Goal: Information Seeking & Learning: Learn about a topic

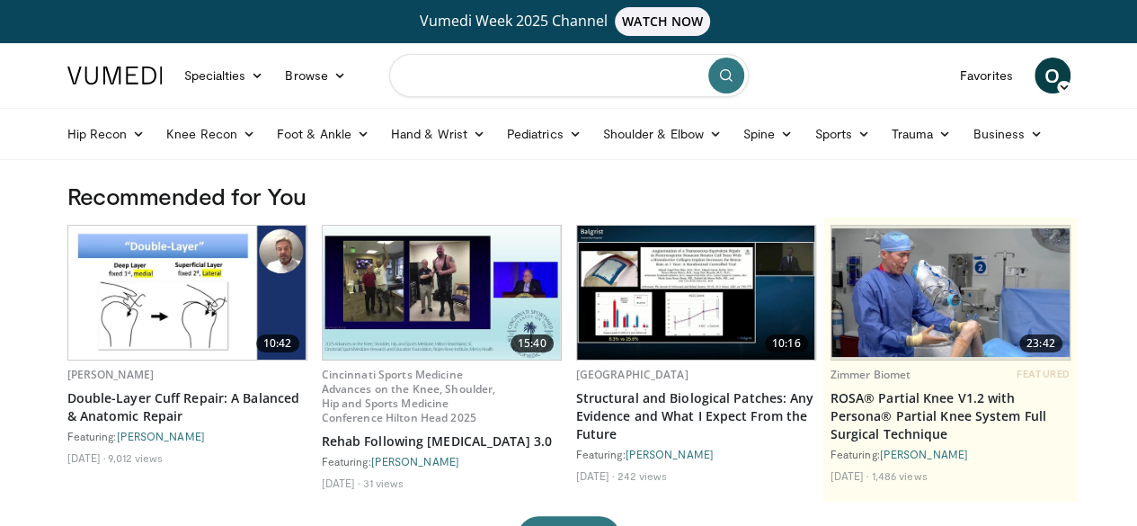
click at [572, 76] on input "Search topics, interventions" at bounding box center [569, 75] width 360 height 43
type input "**********"
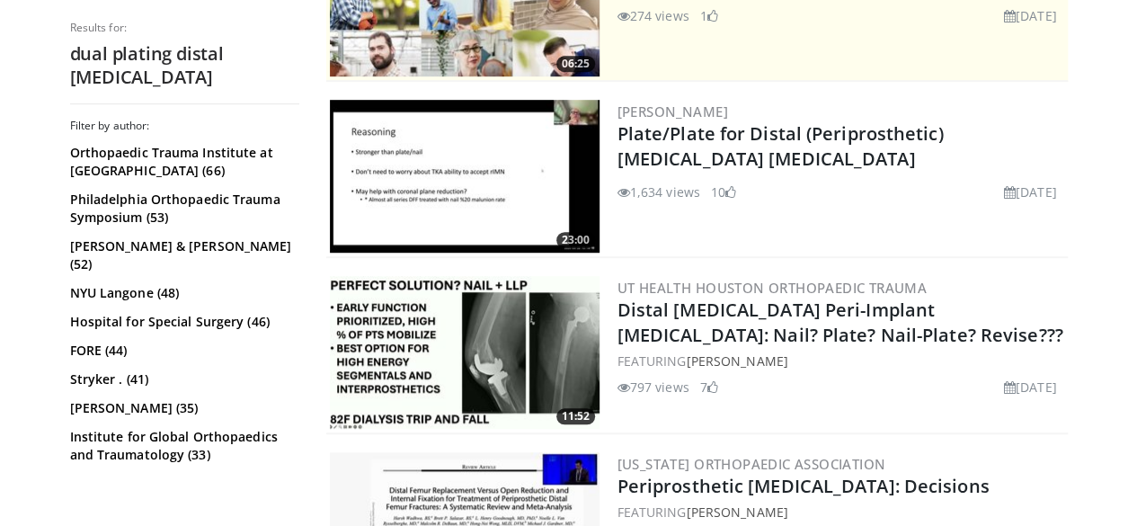
scroll to position [539, 0]
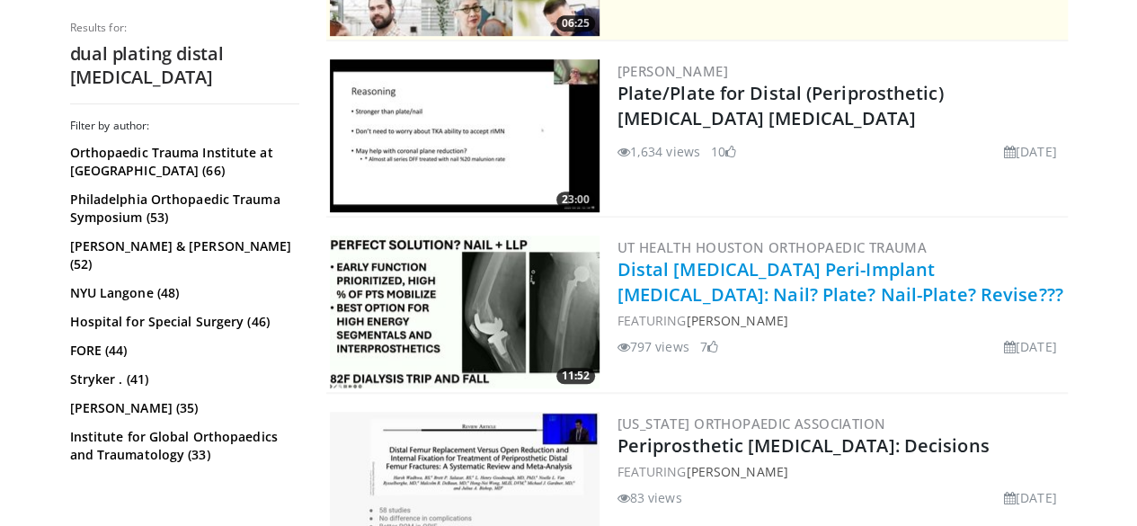
click at [709, 286] on link "Distal Femur Peri-Implant Fractures: Nail? Plate? Nail-Plate? Revise???" at bounding box center [841, 281] width 446 height 49
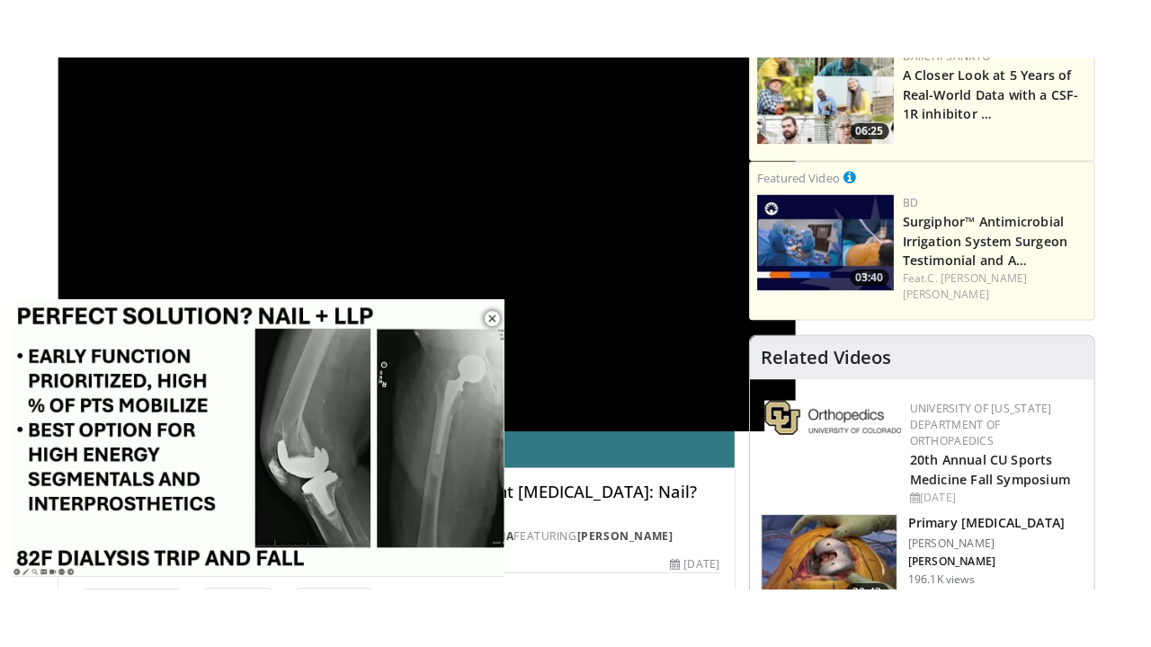
scroll to position [270, 0]
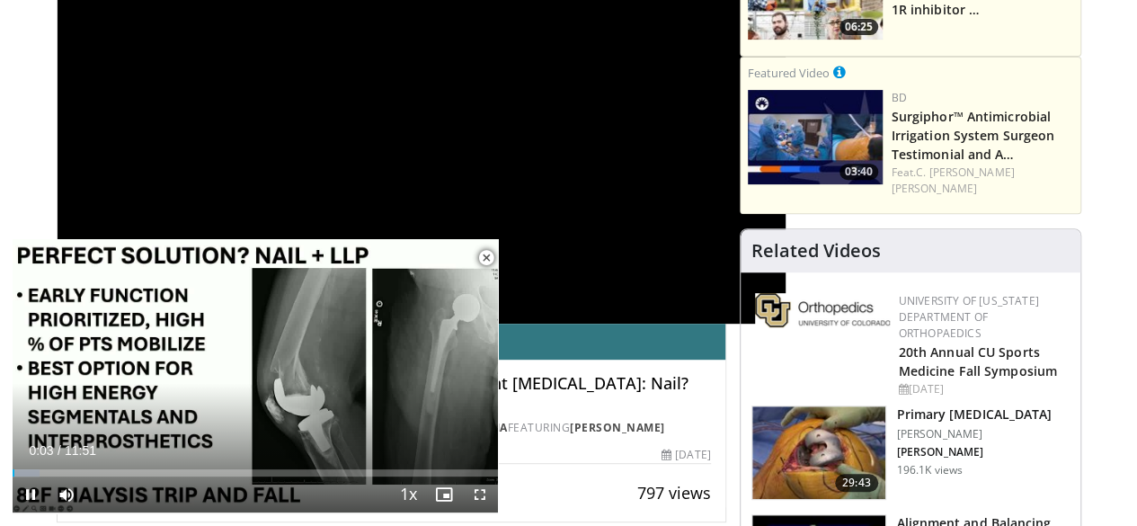
click at [483, 260] on span "Video Player" at bounding box center [486, 258] width 36 height 36
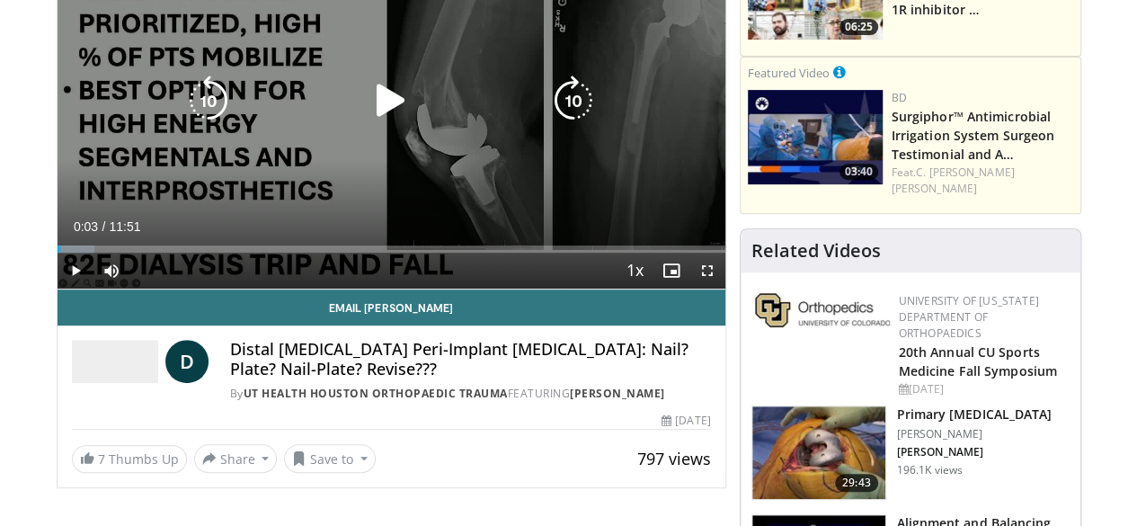
click at [376, 120] on icon "Video Player" at bounding box center [391, 101] width 50 height 50
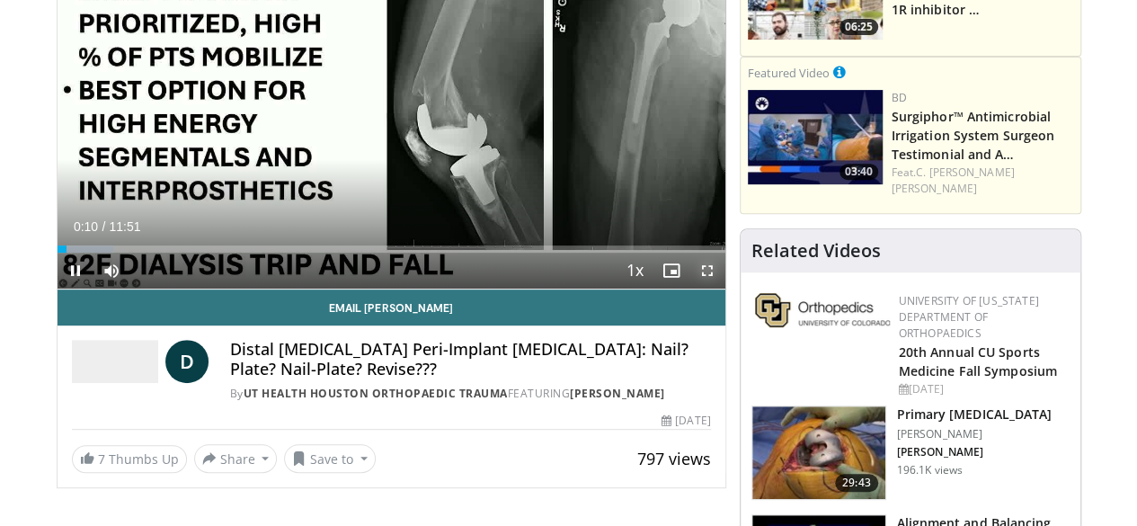
click at [724, 289] on span "Video Player" at bounding box center [708, 271] width 36 height 36
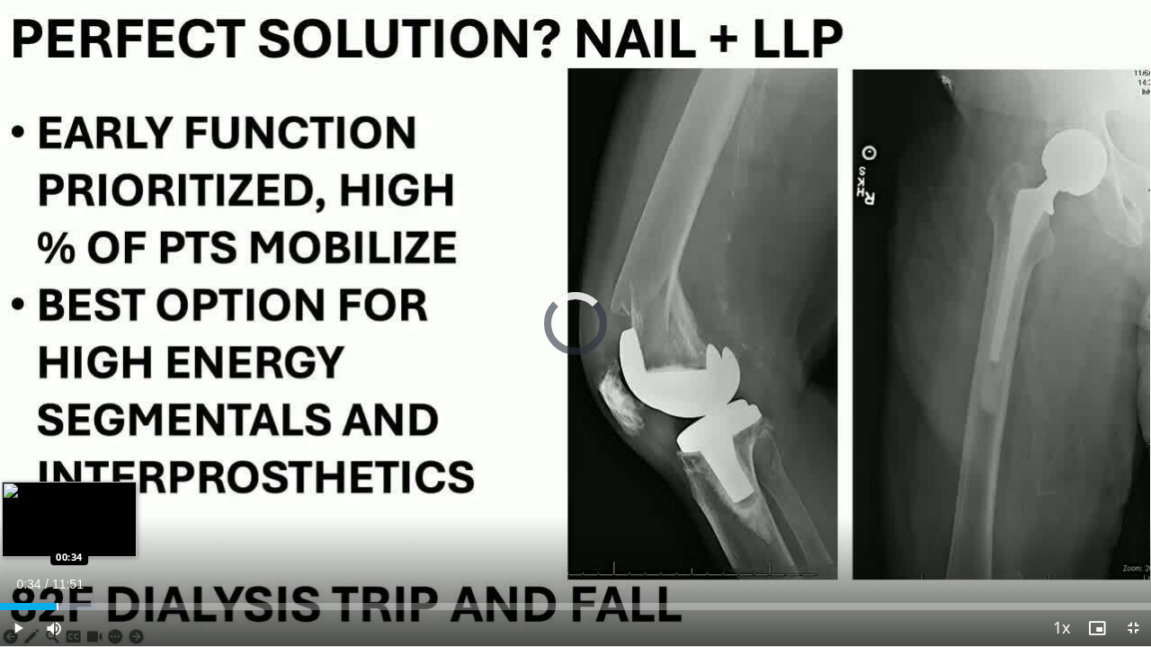
click at [57, 525] on div "Progress Bar" at bounding box center [58, 606] width 2 height 7
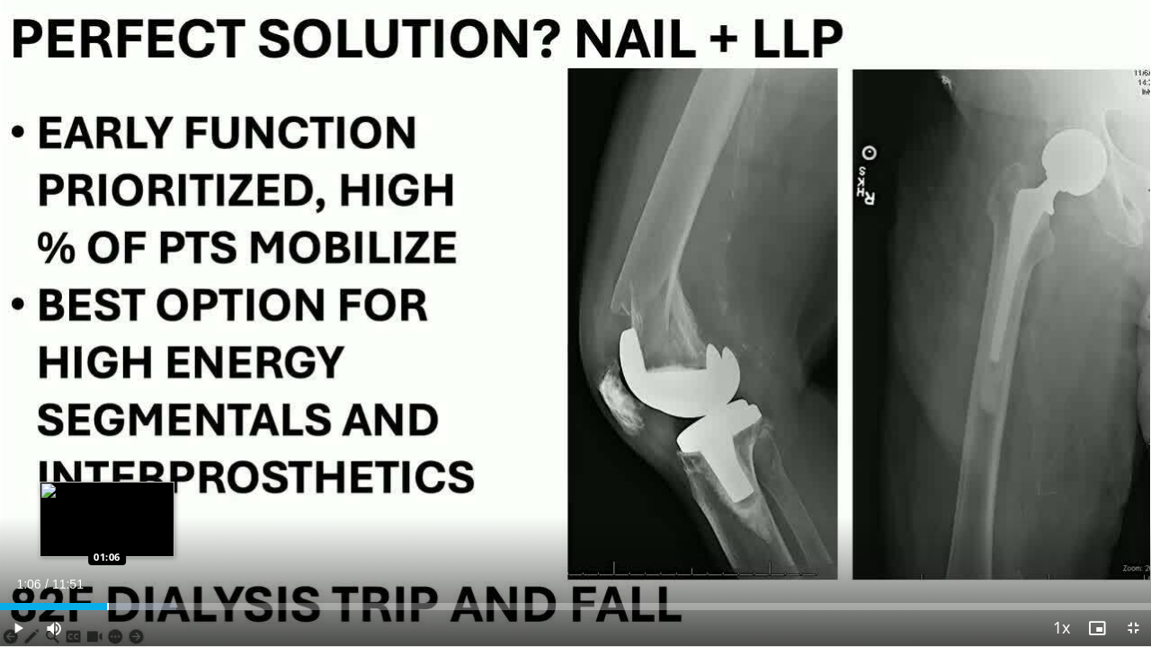
click at [106, 525] on div "Loaded : 15.34% 01:05 01:06" at bounding box center [575, 606] width 1151 height 7
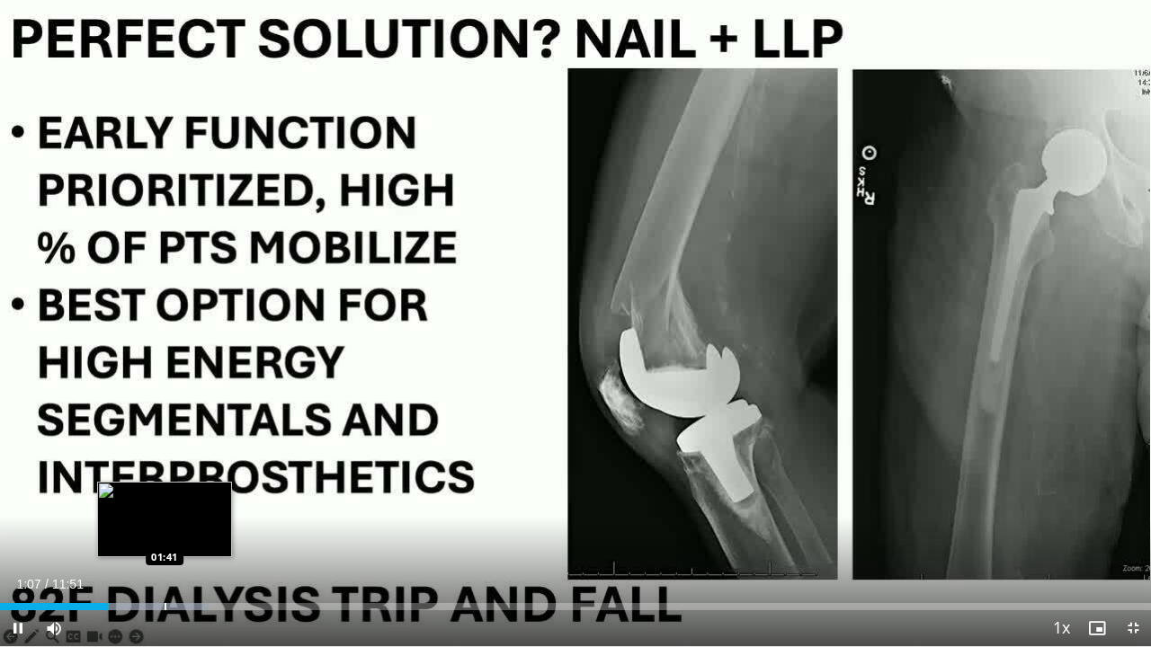
click at [164, 525] on div "Loaded : 18.13% 01:07 01:41" at bounding box center [575, 601] width 1151 height 17
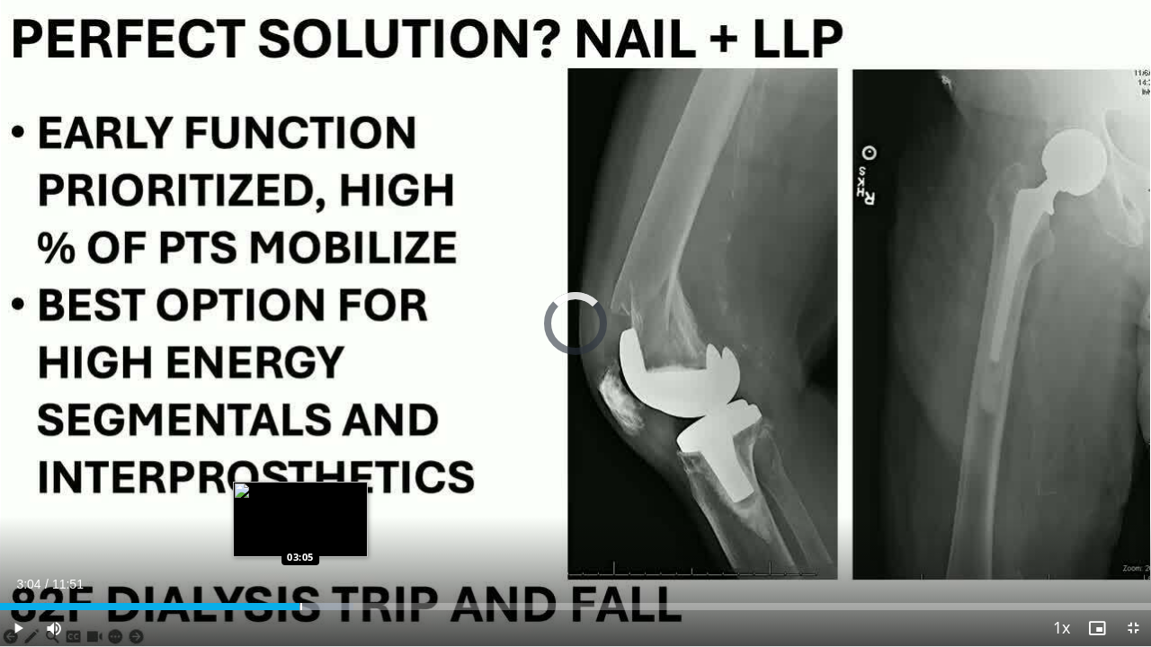
click at [299, 525] on div "Loaded : 30.68% 03:04 03:05" at bounding box center [575, 606] width 1151 height 7
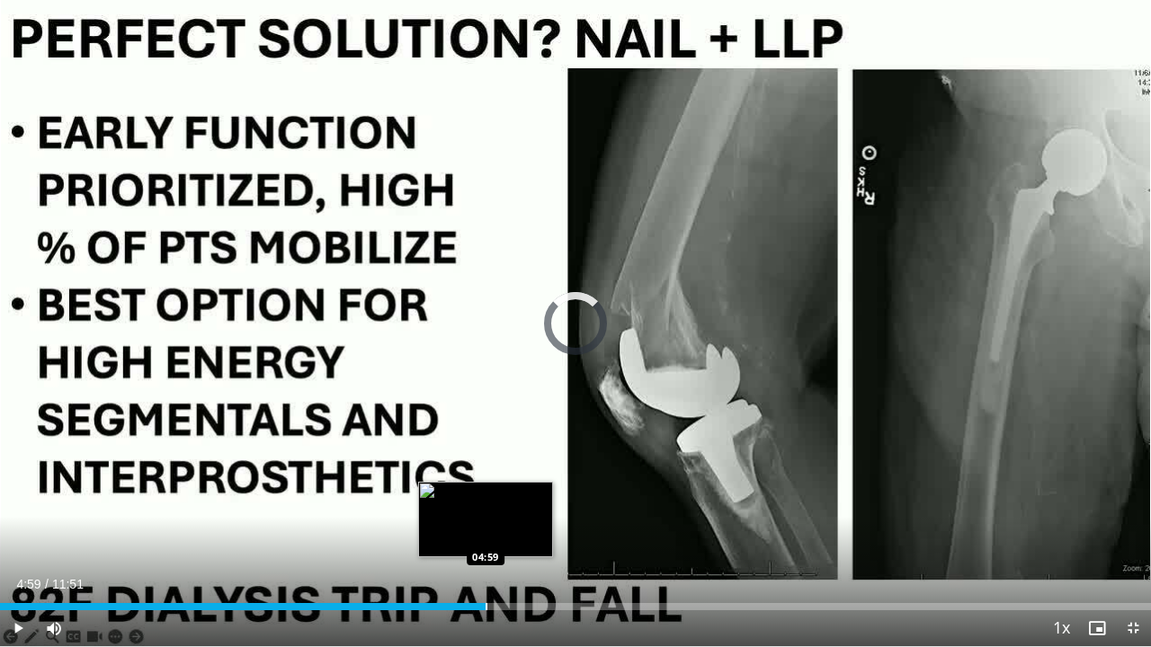
click at [486, 525] on div "Loaded : 40.45% 04:59 04:59" at bounding box center [575, 601] width 1151 height 17
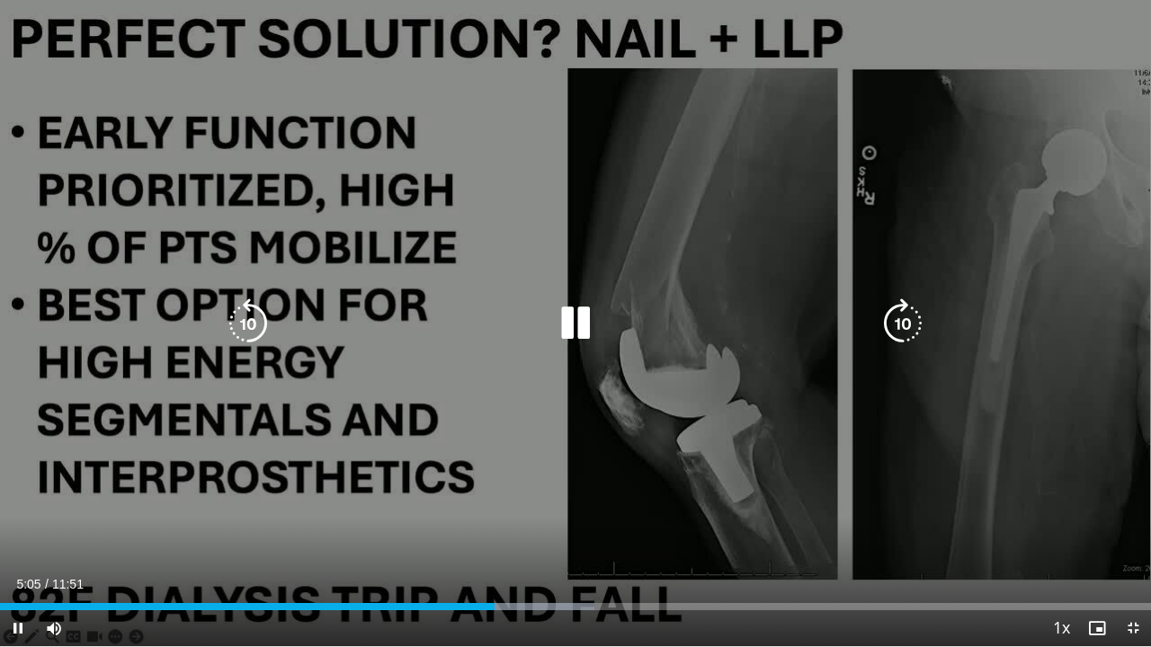
click at [545, 456] on div "10 seconds Tap to unmute" at bounding box center [575, 323] width 1151 height 646
click at [565, 347] on icon "Video Player" at bounding box center [575, 324] width 50 height 50
click at [901, 327] on icon "Video Player" at bounding box center [903, 324] width 50 height 50
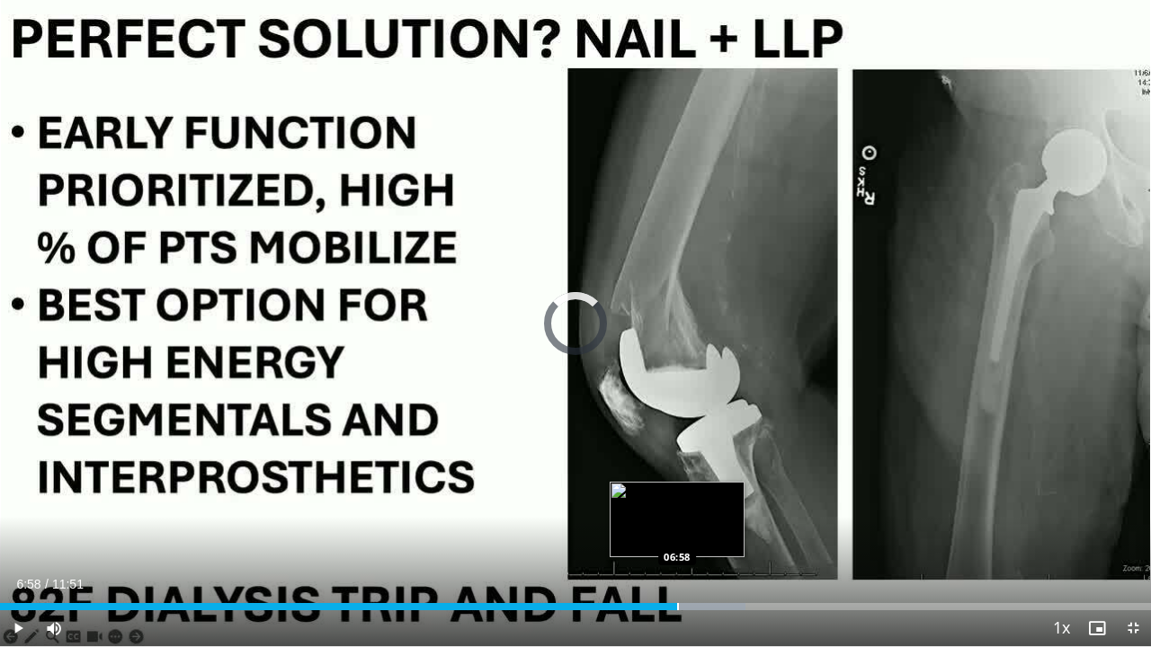
click at [677, 525] on div "Loaded : 64.76% 06:58 06:58" at bounding box center [575, 601] width 1151 height 17
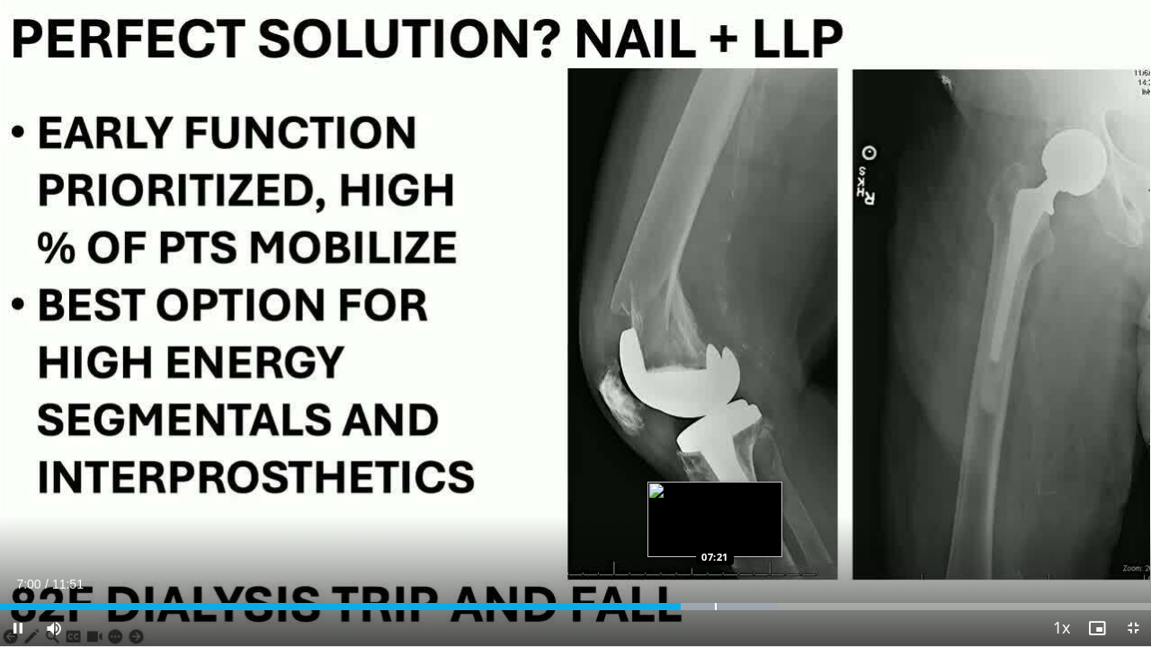
click at [715, 525] on div "Loaded : 67.58% 07:00 07:21" at bounding box center [575, 601] width 1151 height 17
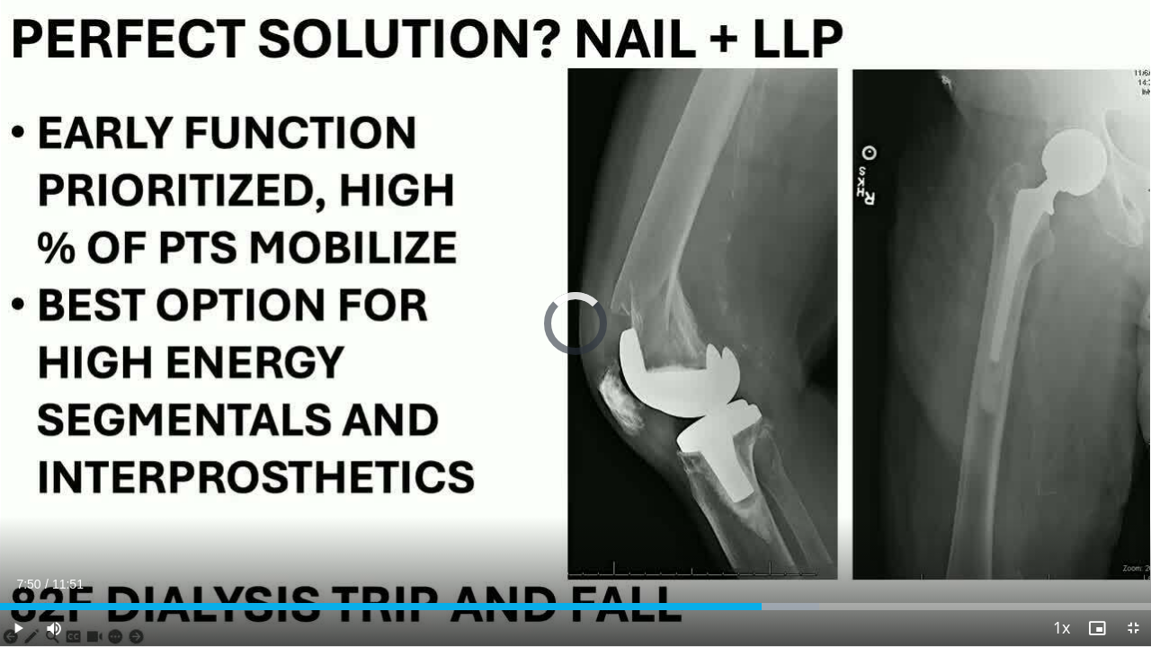
click at [761, 525] on div "Current Time 7:50 / Duration 11:51 Play Skip Backward Skip Forward Mute Loaded …" at bounding box center [575, 629] width 1151 height 36
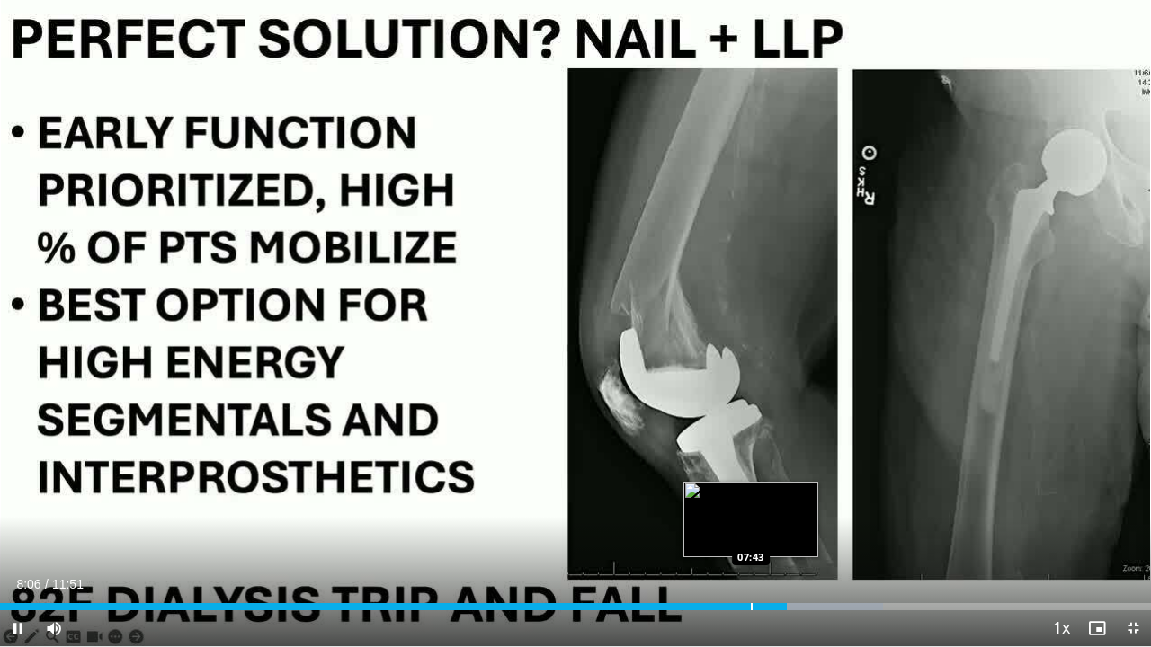
click at [751, 525] on div "Loaded : 76.73% 08:06 07:43" at bounding box center [575, 606] width 1151 height 7
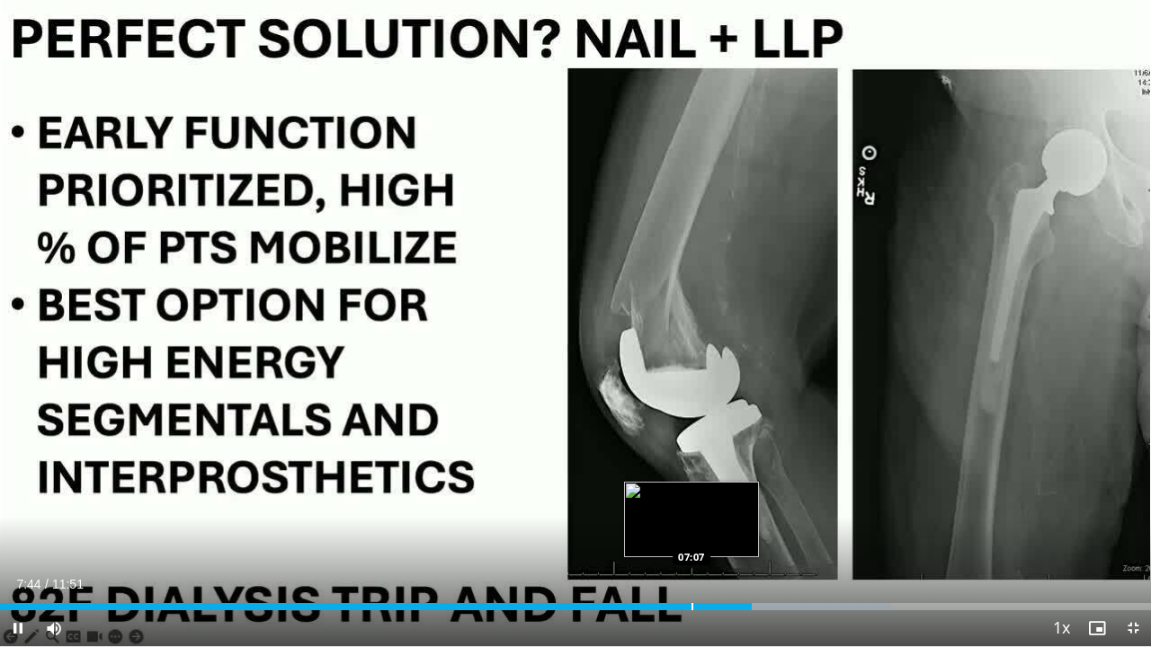
click at [692, 525] on div "Loaded : 77.43% 07:44 07:07" at bounding box center [575, 601] width 1151 height 17
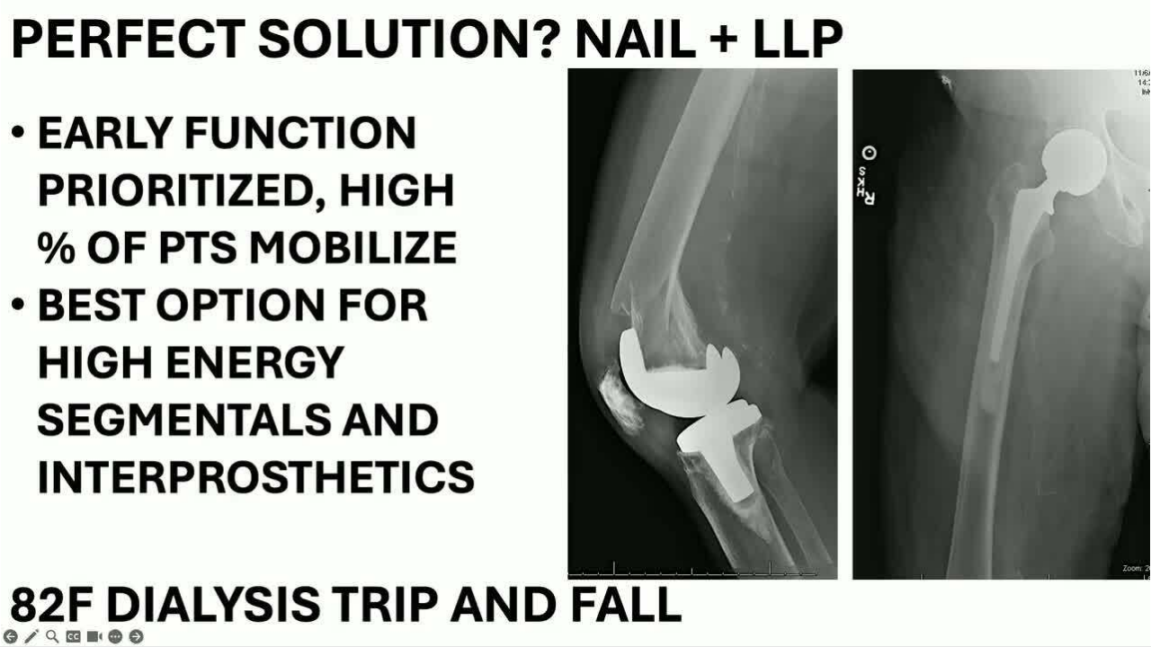
click at [778, 525] on video-js "**********" at bounding box center [575, 323] width 1151 height 647
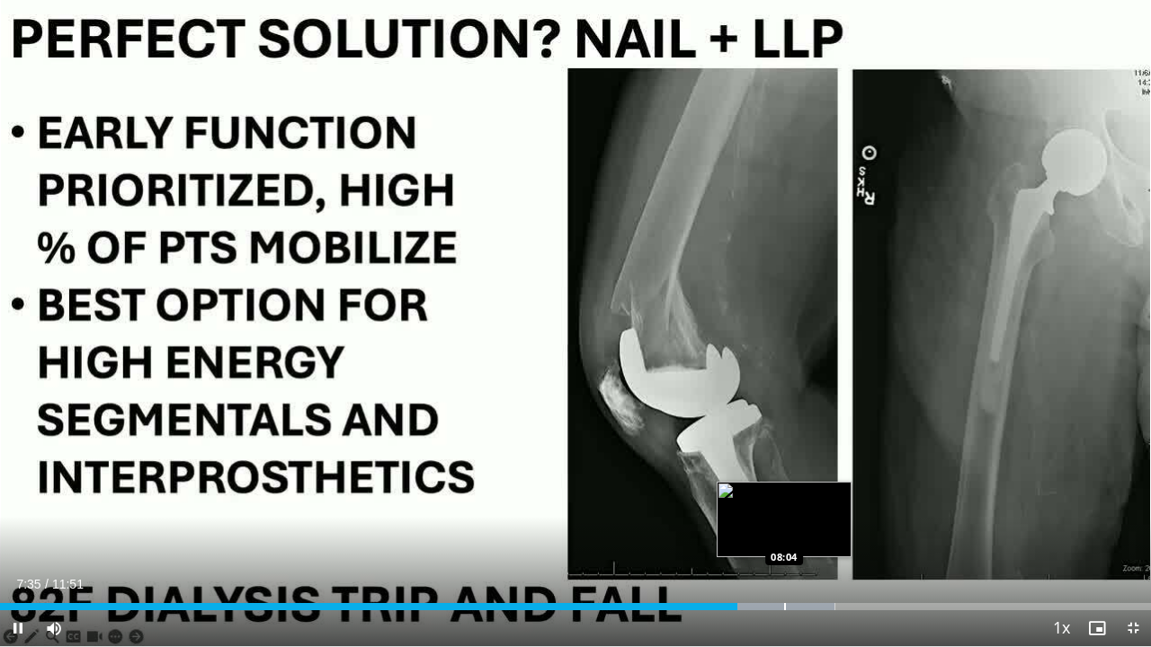
click at [788, 525] on div "Loaded : 72.54% 07:35 08:04" at bounding box center [575, 606] width 1151 height 7
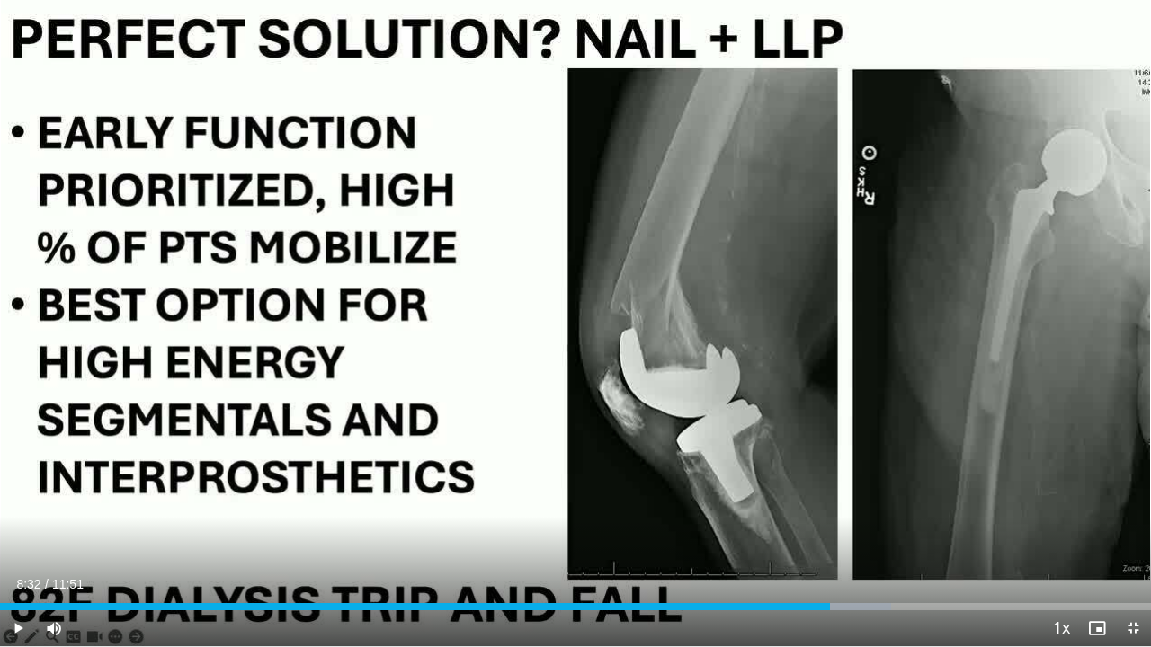
click at [829, 525] on div "Current Time 8:32 / Duration 11:51 Play Skip Backward Skip Forward Mute Loaded …" at bounding box center [575, 629] width 1151 height 36
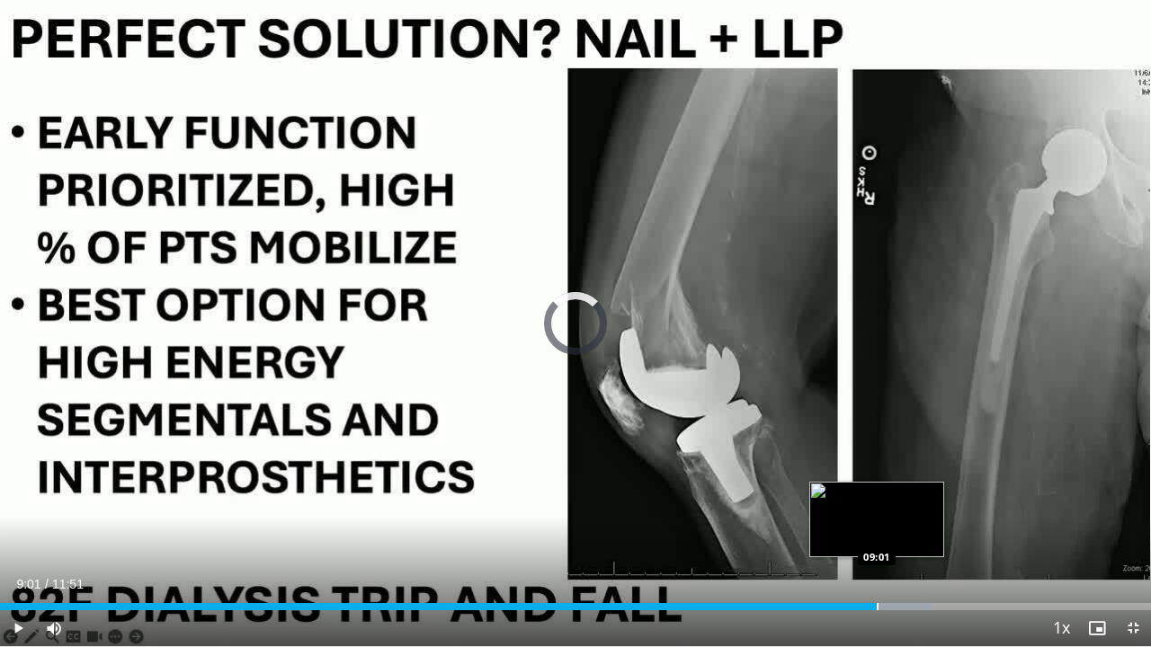
click at [877, 525] on div "Loaded : 80.91% 09:01 09:01" at bounding box center [575, 601] width 1151 height 17
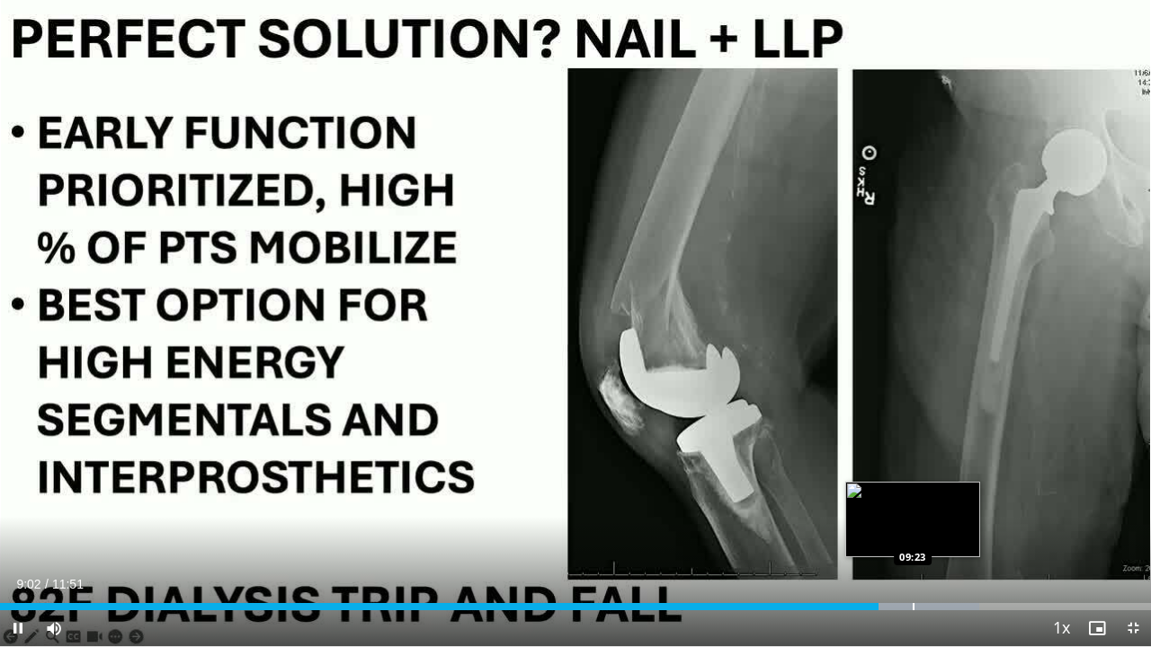
click at [917, 525] on div "Loaded : 85.10% 09:02 09:23" at bounding box center [575, 601] width 1151 height 17
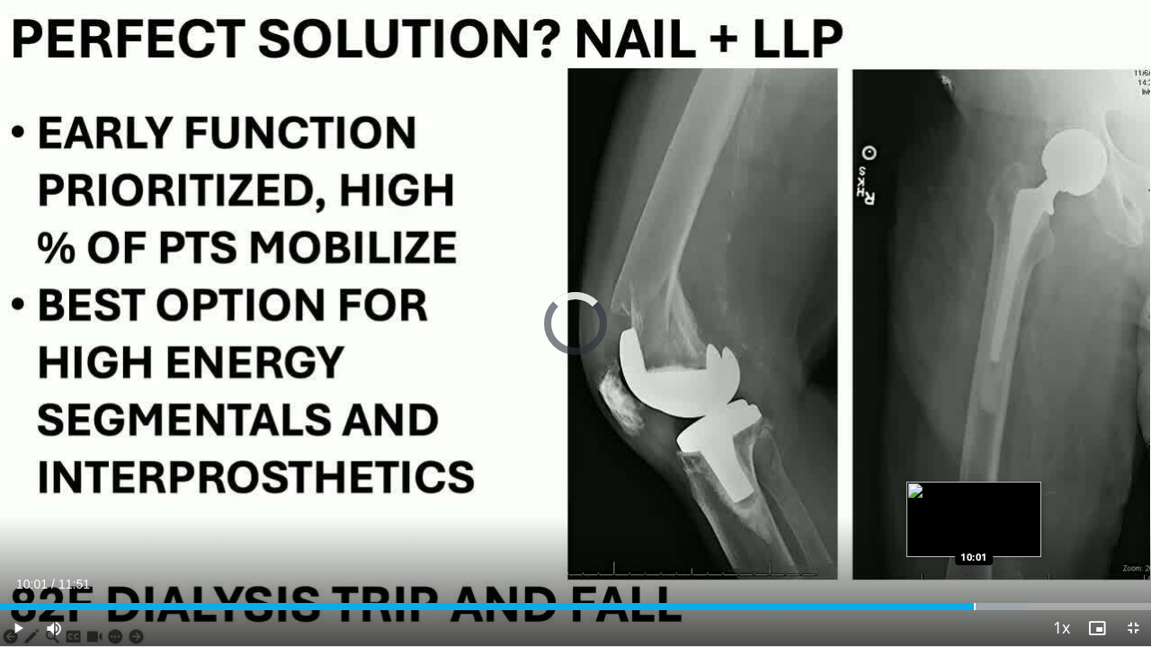
click at [974, 525] on div "Progress Bar" at bounding box center [975, 606] width 2 height 7
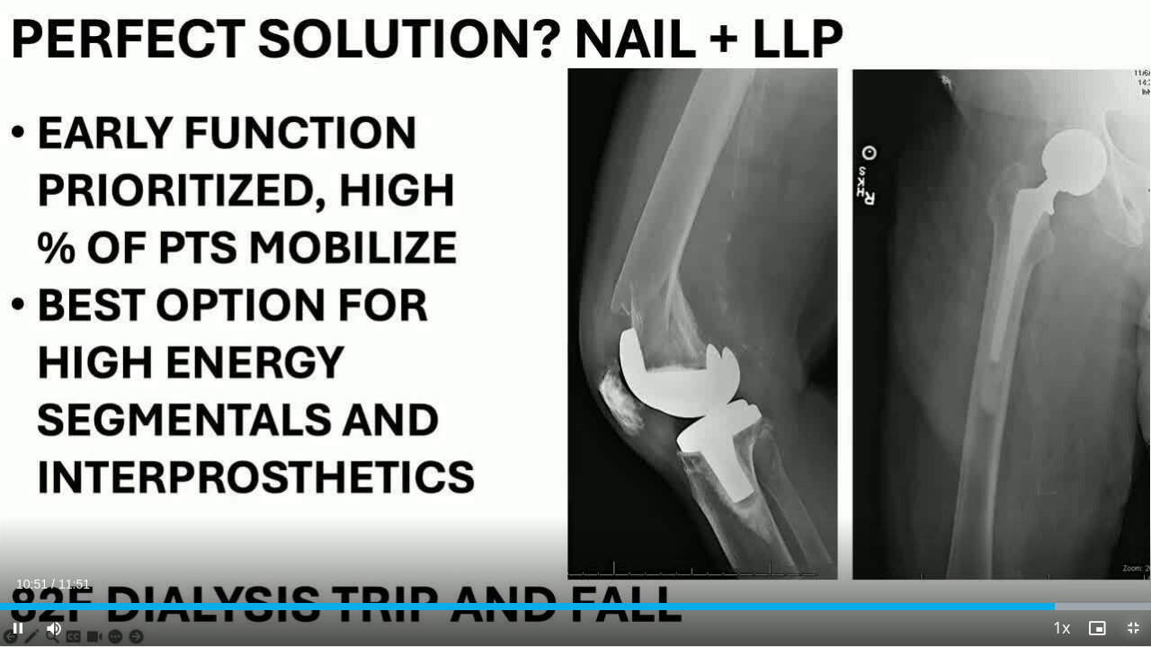
click at [1133, 525] on span "Video Player" at bounding box center [1133, 629] width 36 height 36
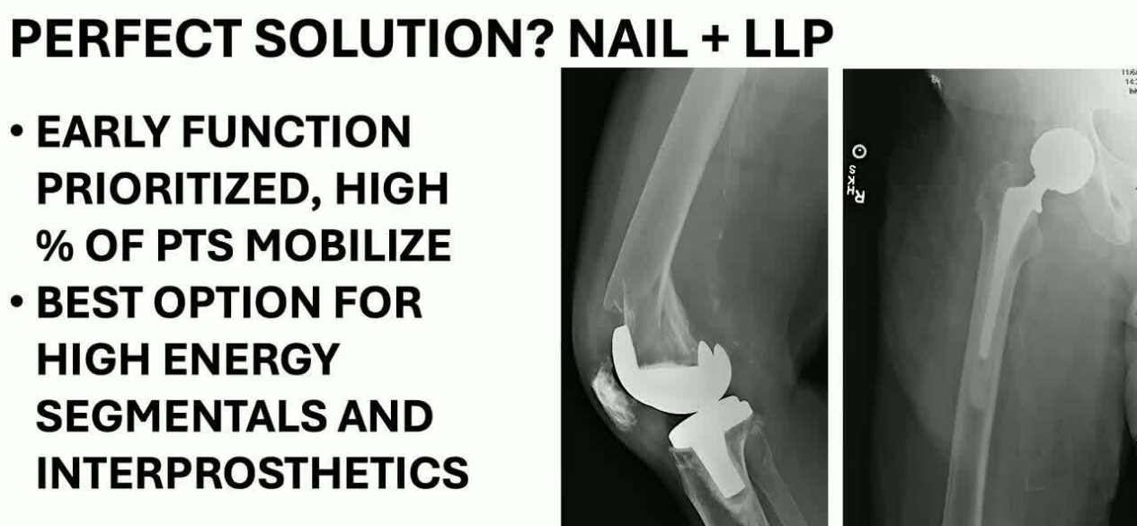
scroll to position [2208, 0]
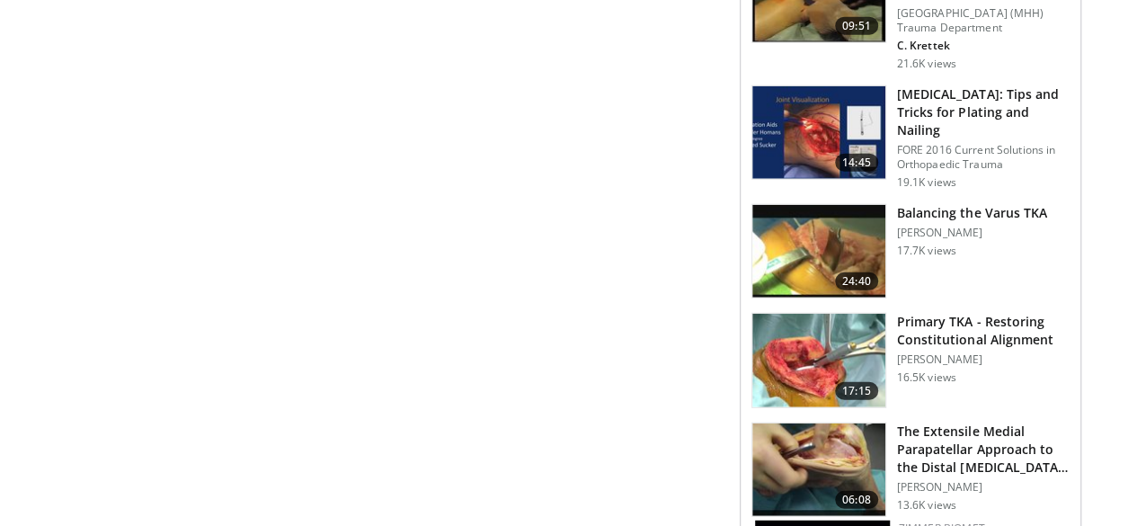
click at [1050, 85] on h3 "[MEDICAL_DATA]: Tips and Tricks for Plating and Nailing" at bounding box center [983, 112] width 173 height 54
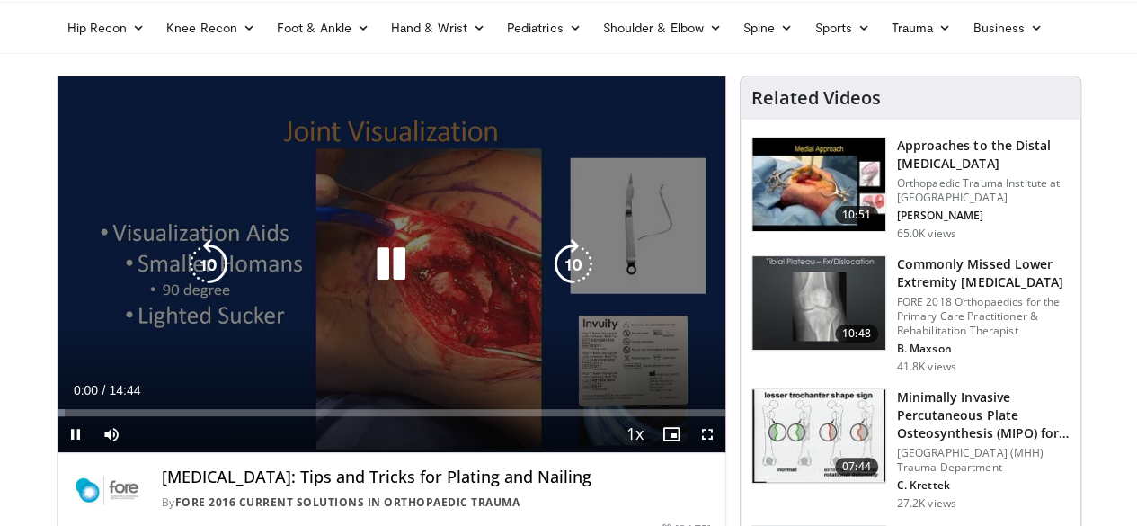
scroll to position [180, 0]
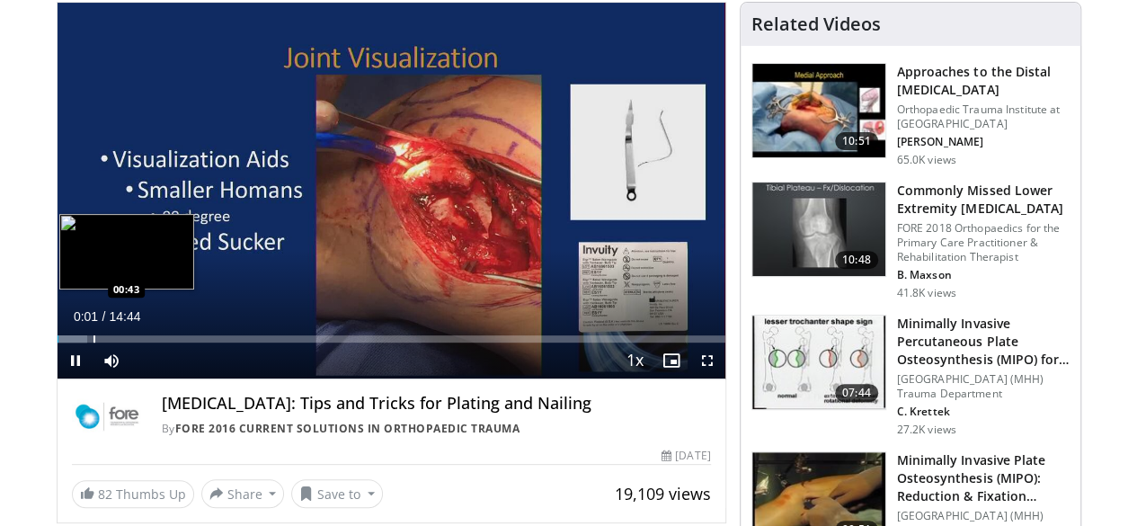
click at [94, 343] on div "Progress Bar" at bounding box center [95, 338] width 2 height 7
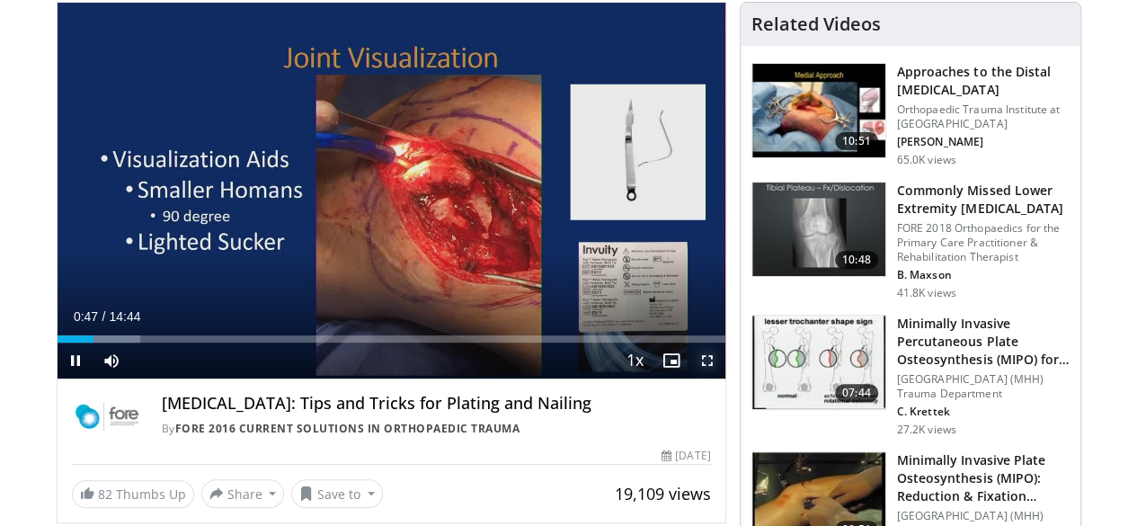
click at [723, 379] on span "Video Player" at bounding box center [708, 361] width 36 height 36
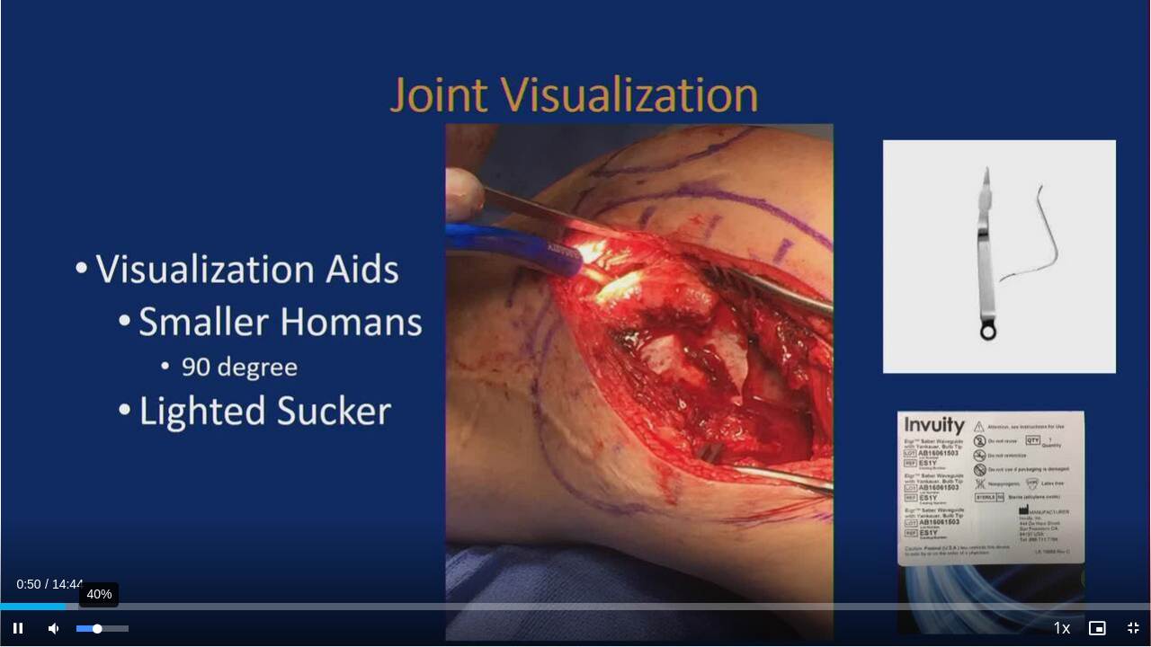
click at [97, 525] on div "40%" at bounding box center [102, 629] width 63 height 36
click at [82, 525] on div "5%" at bounding box center [101, 629] width 51 height 6
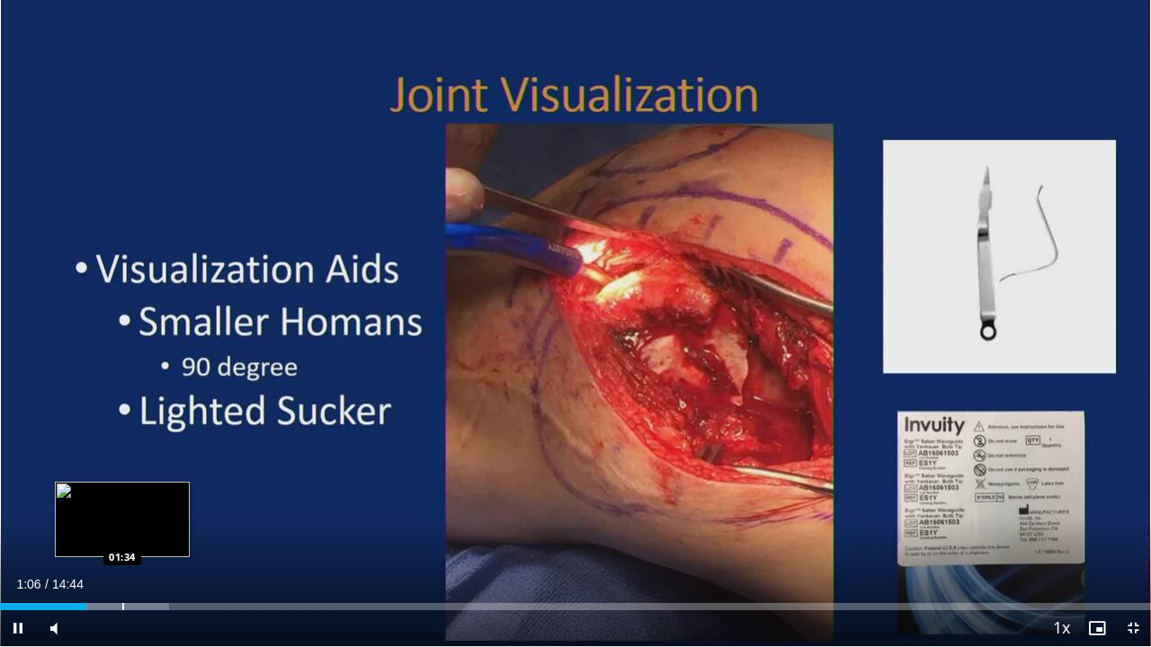
click at [123, 525] on div "Progress Bar" at bounding box center [123, 606] width 2 height 7
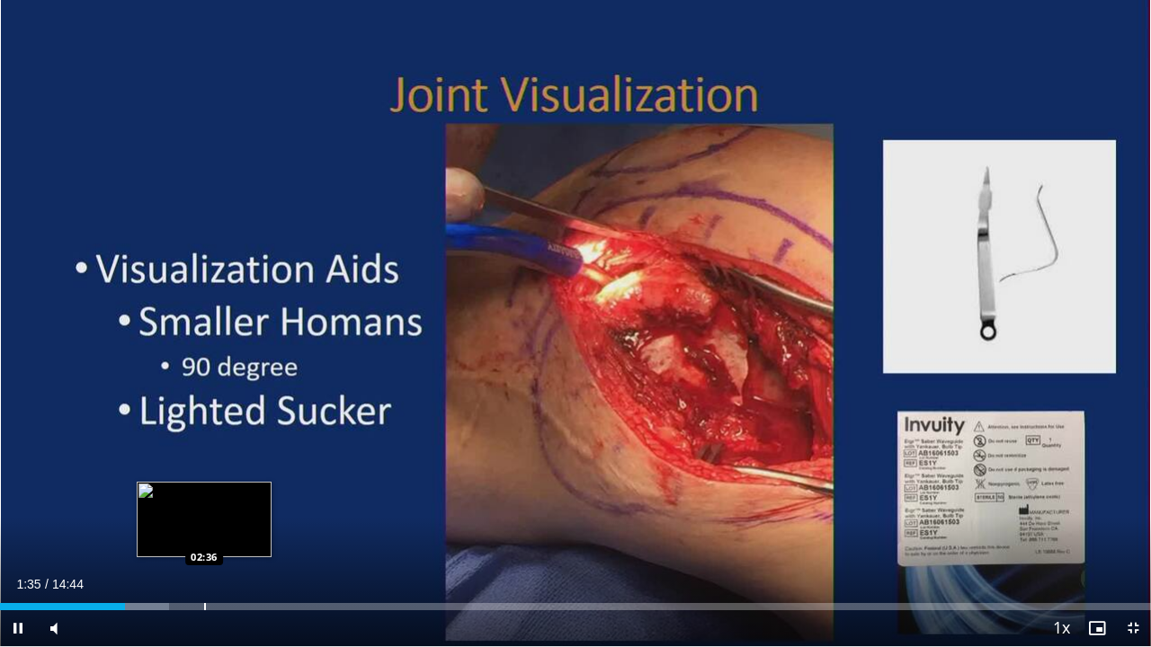
click at [204, 525] on div "Progress Bar" at bounding box center [205, 606] width 2 height 7
click at [180, 525] on div "Loaded : 23.76% 02:41 02:17" at bounding box center [575, 601] width 1151 height 17
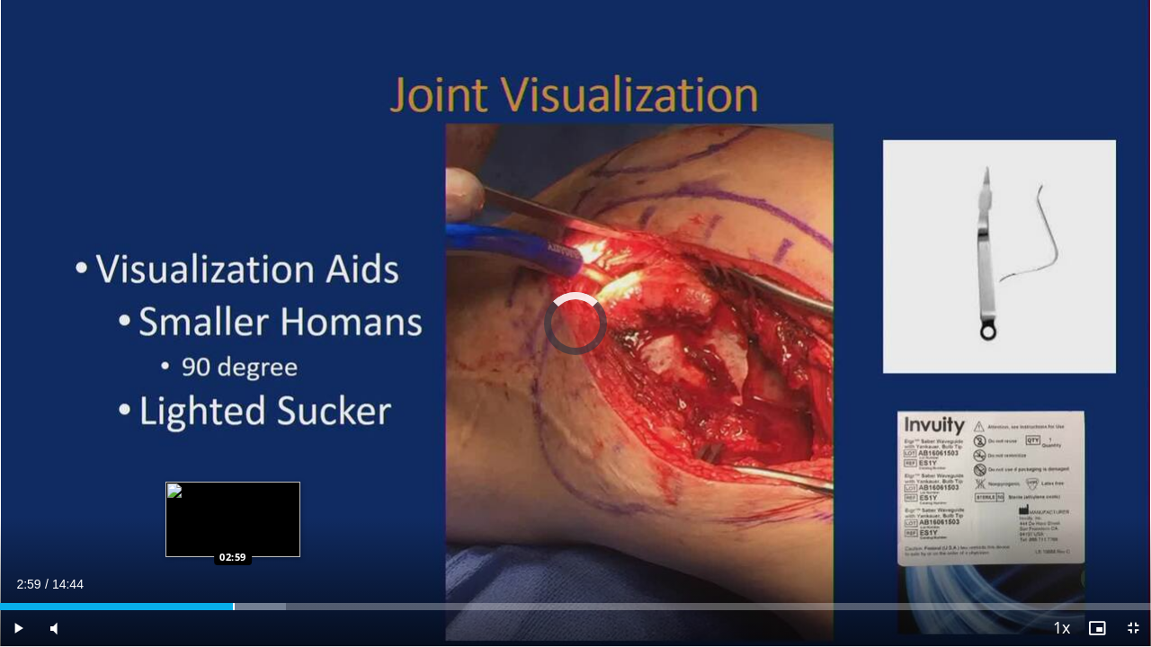
click at [233, 525] on div "Progress Bar" at bounding box center [234, 606] width 2 height 7
click at [236, 525] on div "Progress Bar" at bounding box center [237, 606] width 2 height 7
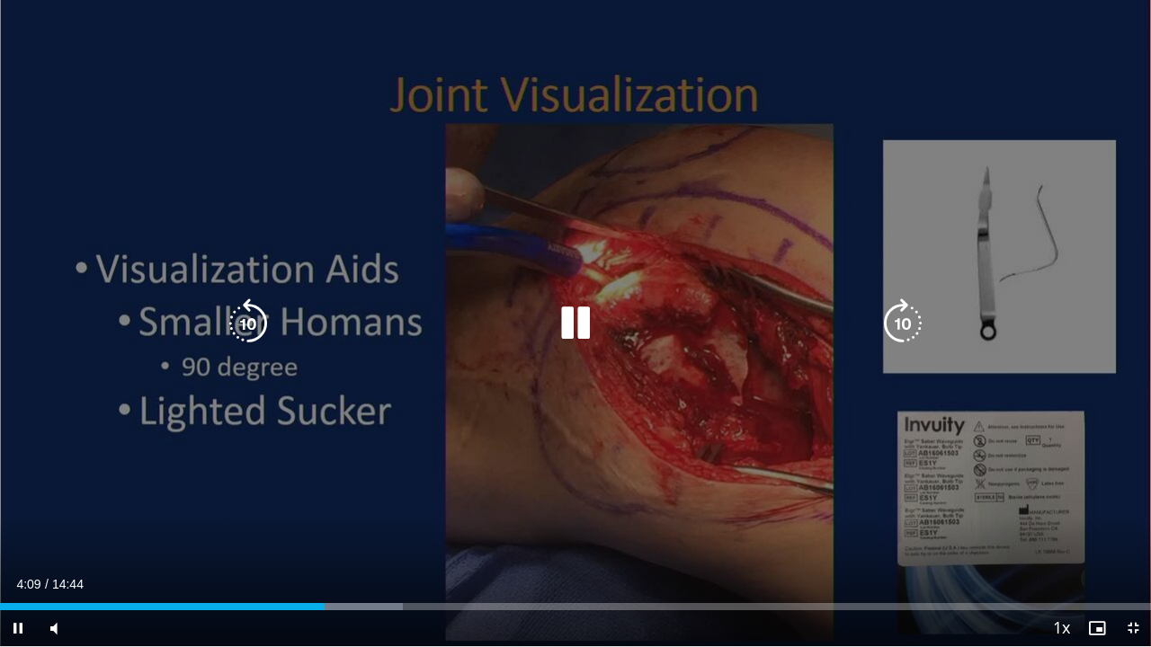
click at [917, 327] on icon "Video Player" at bounding box center [903, 324] width 50 height 50
click at [913, 328] on icon "Video Player" at bounding box center [903, 324] width 50 height 50
click at [892, 325] on icon "Video Player" at bounding box center [903, 324] width 50 height 50
click at [893, 325] on icon "Video Player" at bounding box center [903, 324] width 50 height 50
click at [892, 329] on icon "Video Player" at bounding box center [903, 324] width 50 height 50
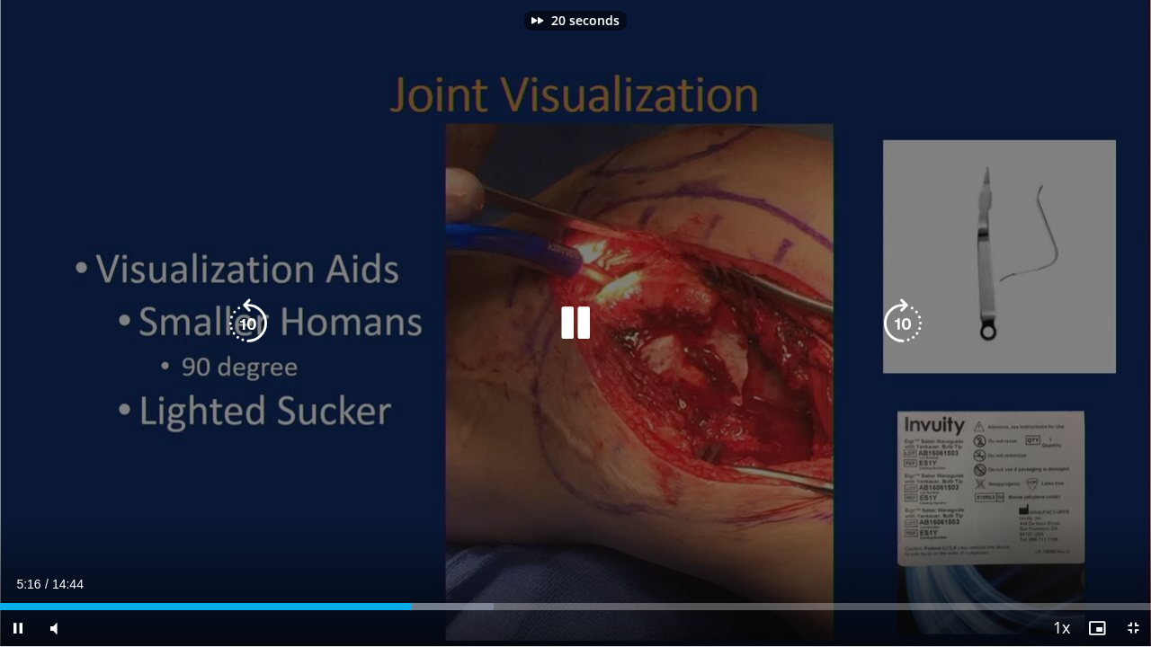
click at [892, 329] on icon "Video Player" at bounding box center [903, 324] width 50 height 50
click at [902, 316] on icon "Video Player" at bounding box center [903, 324] width 50 height 50
click at [902, 318] on icon "Video Player" at bounding box center [903, 324] width 50 height 50
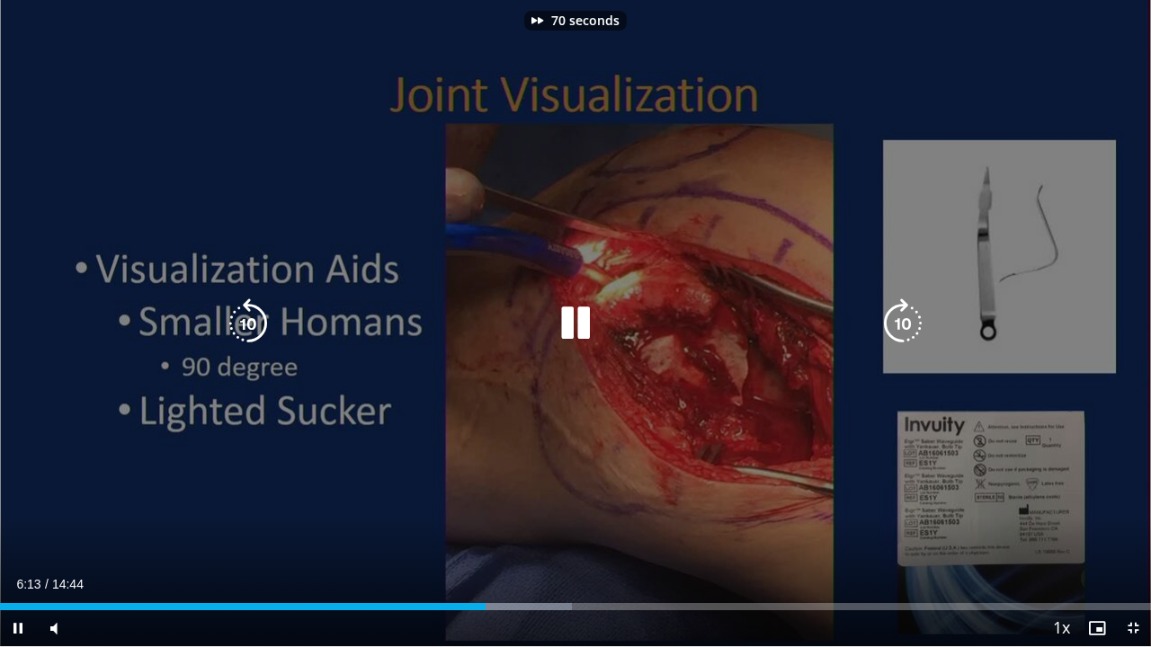
click at [901, 318] on icon "Video Player" at bounding box center [903, 324] width 50 height 50
click at [899, 316] on icon "Video Player" at bounding box center [903, 324] width 50 height 50
click at [899, 318] on icon "Video Player" at bounding box center [903, 324] width 50 height 50
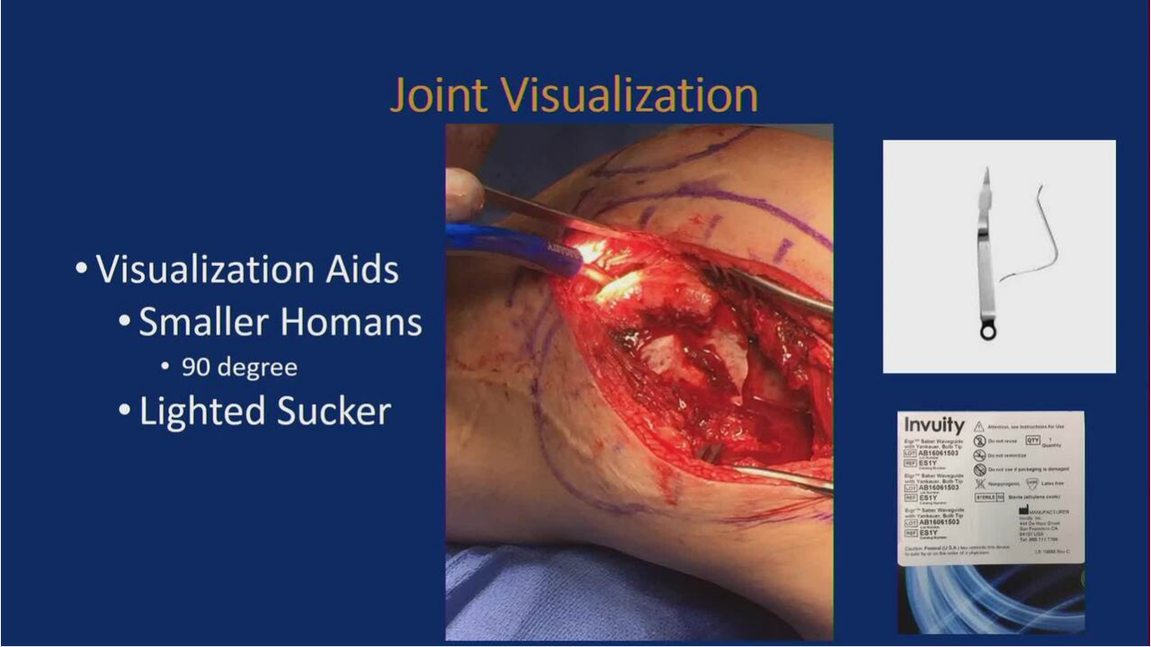
click at [899, 316] on div "20 seconds Tap to unmute" at bounding box center [575, 323] width 1151 height 646
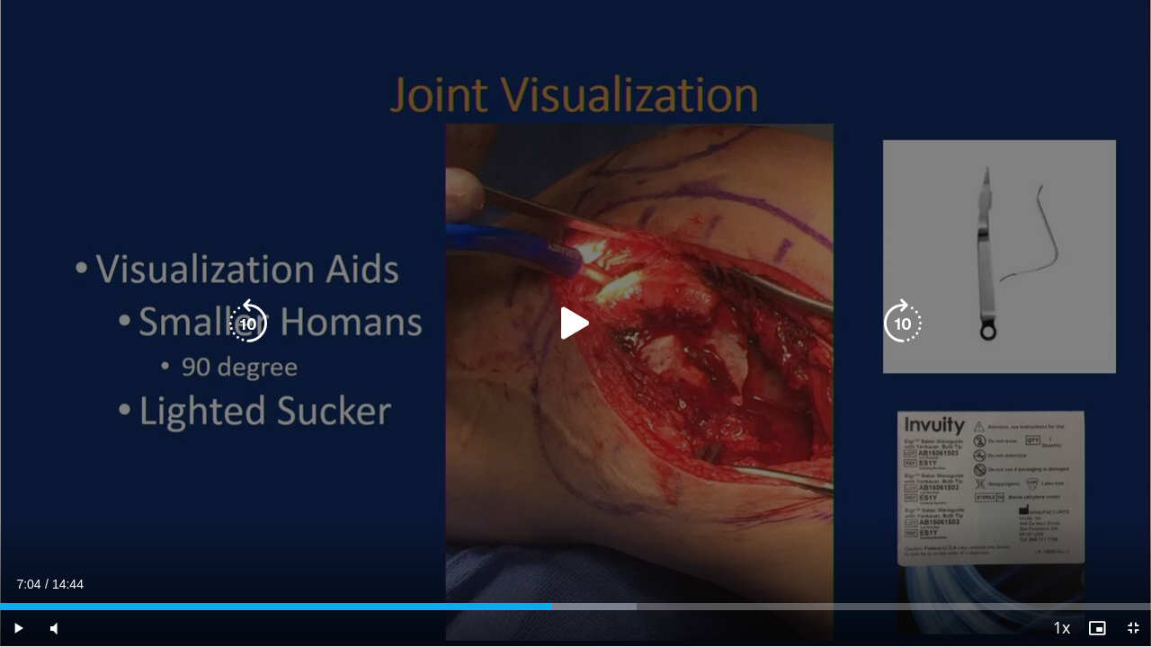
click at [899, 316] on icon "Video Player" at bounding box center [903, 324] width 50 height 50
click at [899, 315] on icon "Video Player" at bounding box center [903, 324] width 50 height 50
click at [561, 325] on icon "Video Player" at bounding box center [575, 324] width 50 height 50
click at [908, 339] on icon "Video Player" at bounding box center [903, 324] width 50 height 50
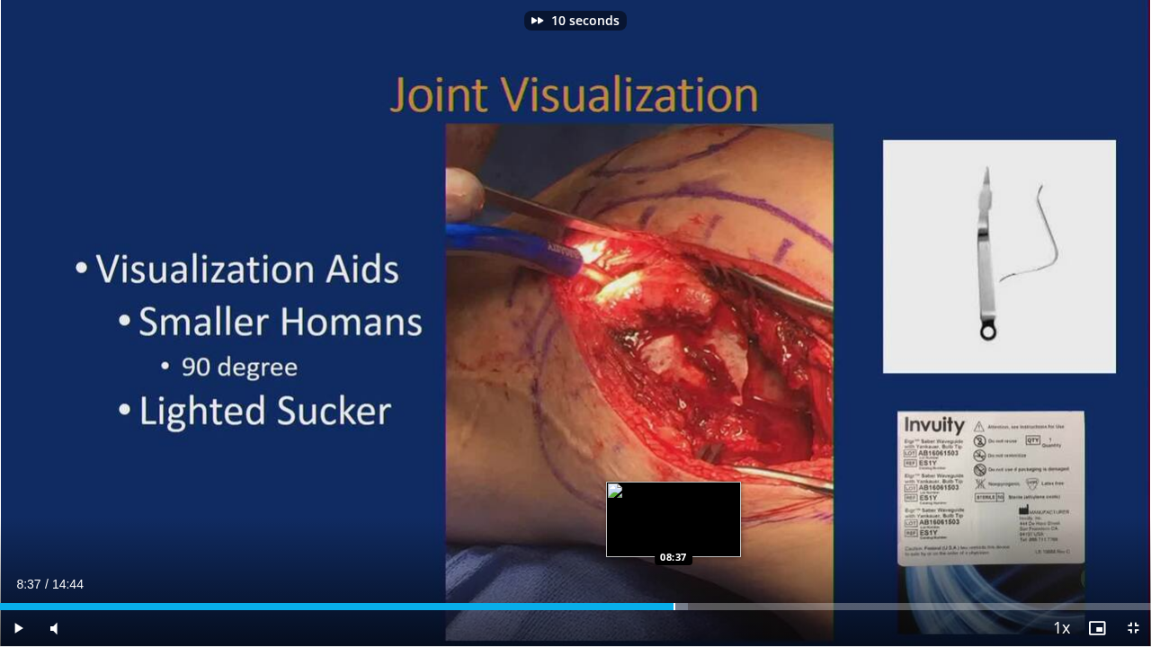
click at [673, 525] on div "Progress Bar" at bounding box center [674, 606] width 2 height 7
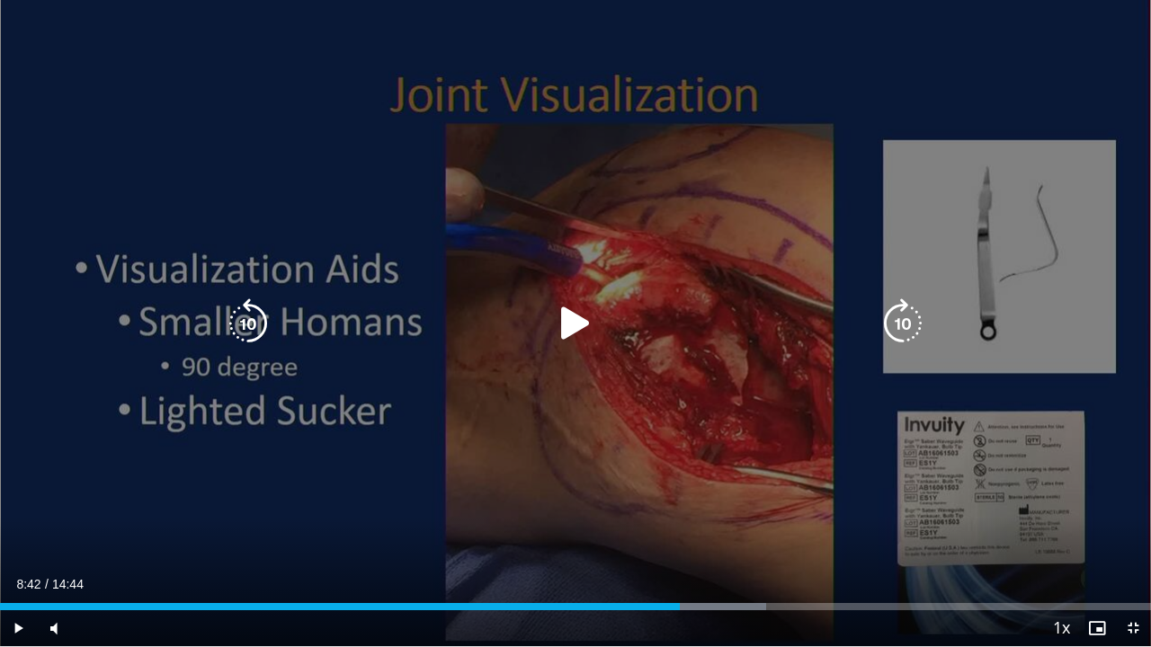
drag, startPoint x: 438, startPoint y: 480, endPoint x: 421, endPoint y: 526, distance: 48.9
drag, startPoint x: 421, startPoint y: 526, endPoint x: 332, endPoint y: 346, distance: 200.7
click at [331, 350] on div "10 seconds Tap to unmute" at bounding box center [575, 323] width 1151 height 646
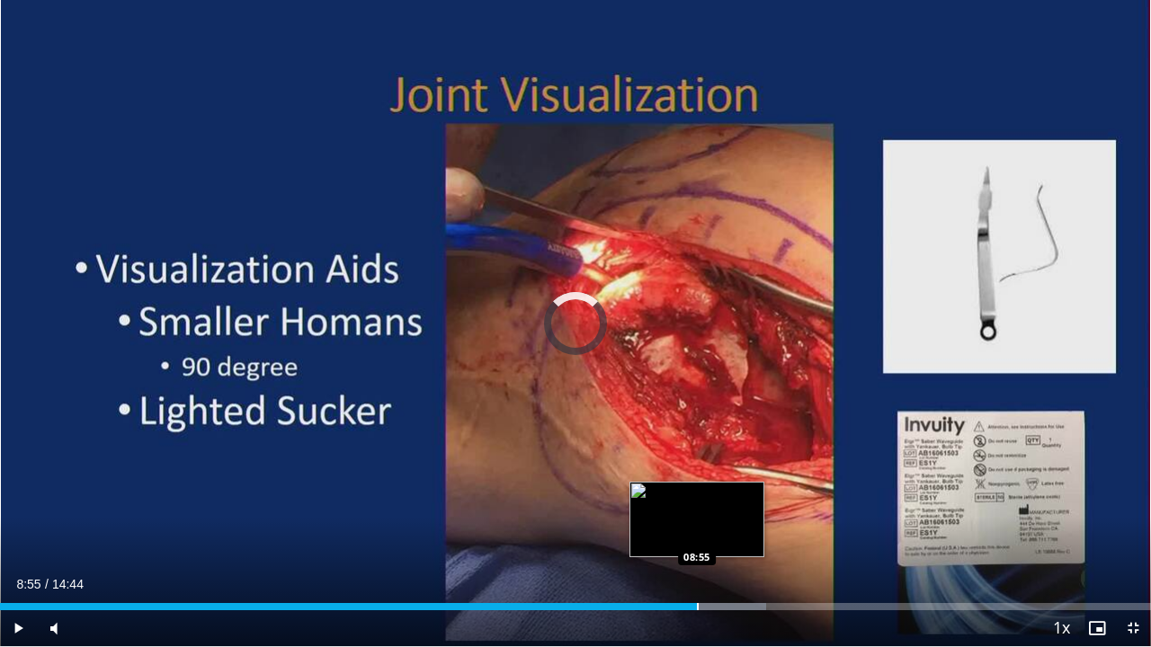
click at [697, 525] on div "Progress Bar" at bounding box center [698, 606] width 2 height 7
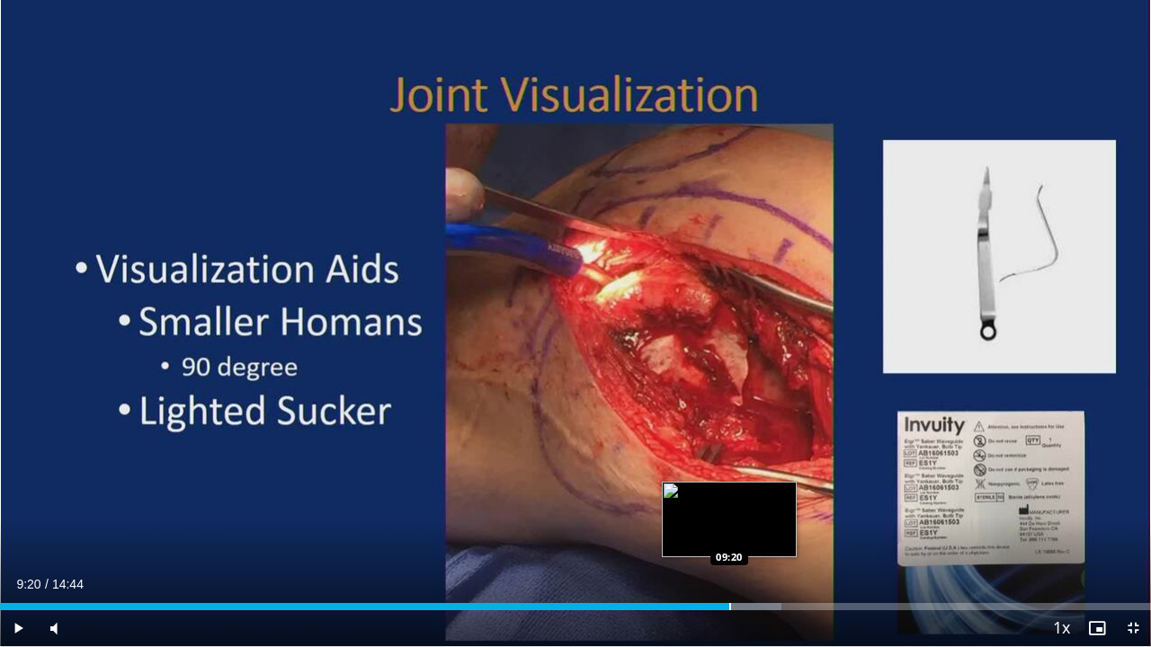
click at [729, 525] on div "Progress Bar" at bounding box center [730, 606] width 2 height 7
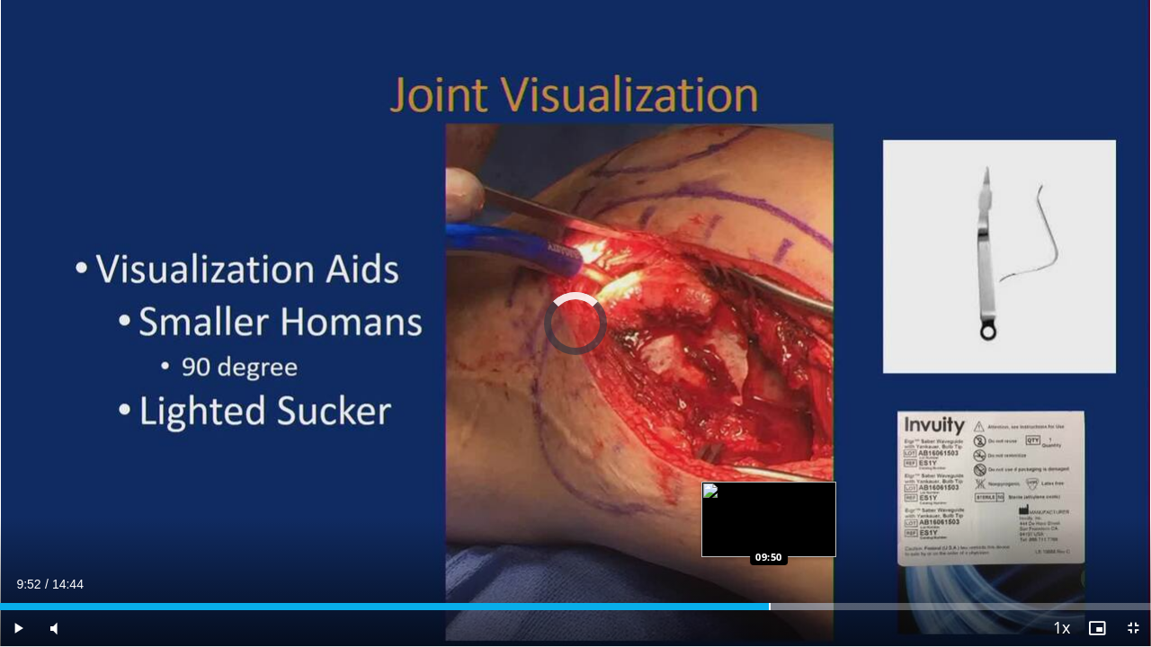
click at [770, 525] on div "Loaded : 72.41% 09:40 09:50" at bounding box center [575, 601] width 1151 height 17
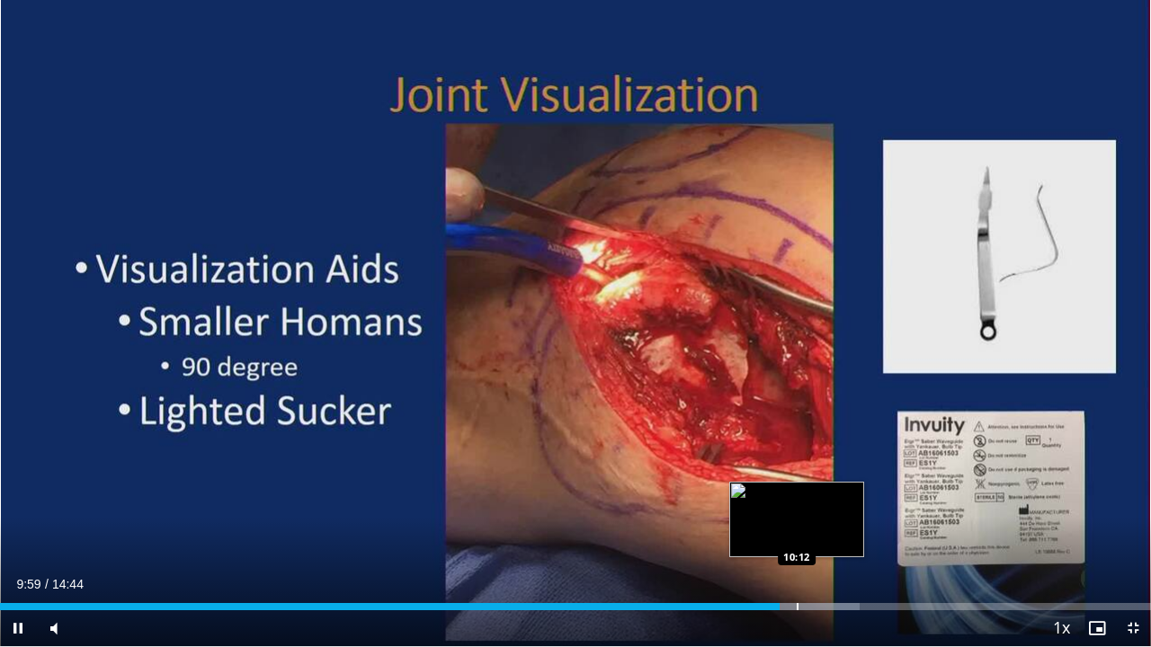
click at [797, 525] on div "Progress Bar" at bounding box center [798, 606] width 2 height 7
click at [816, 525] on div "Loaded : 76.73% 10:15 10:26" at bounding box center [575, 601] width 1151 height 17
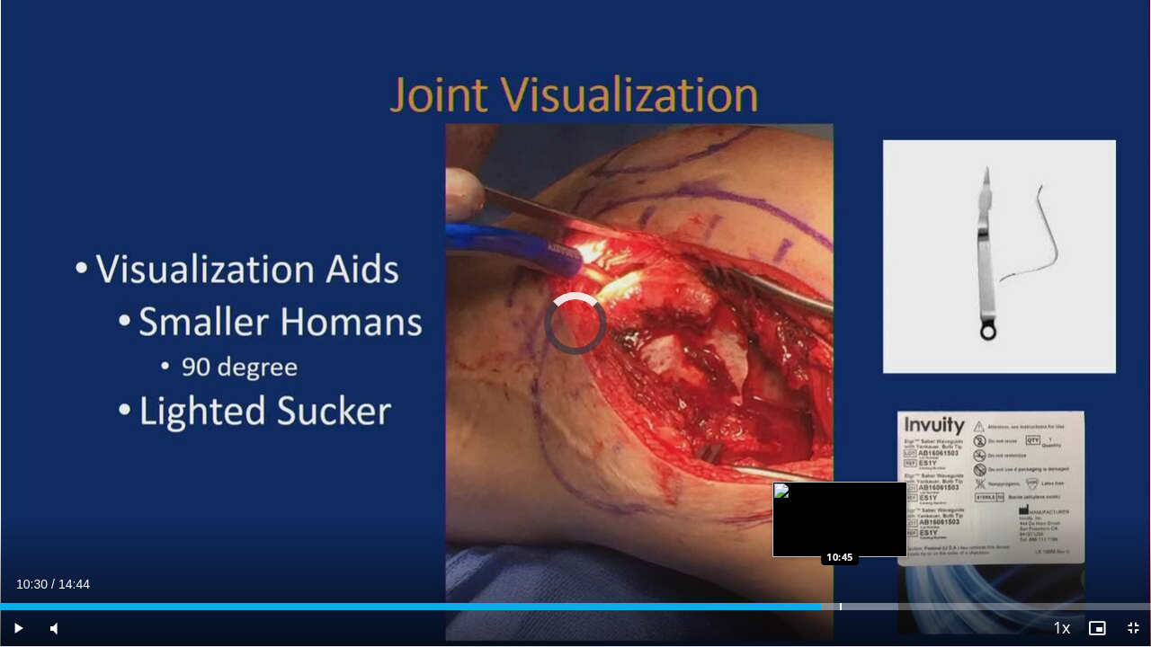
click at [840, 525] on div "Progress Bar" at bounding box center [841, 606] width 2 height 7
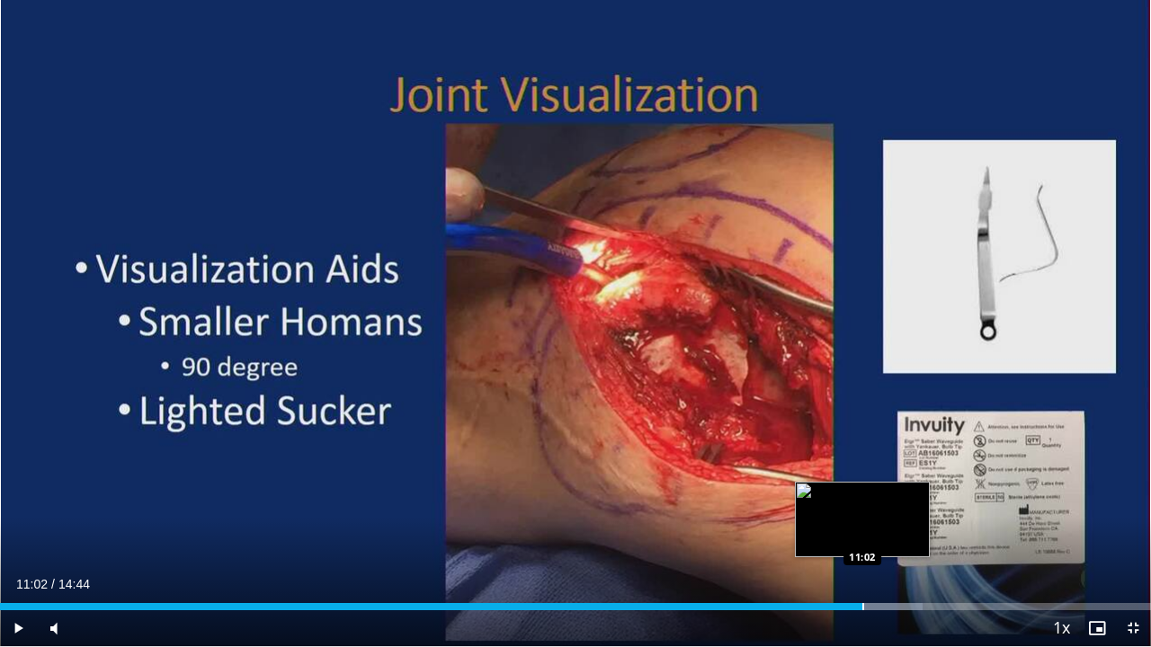
click at [862, 525] on div "Progress Bar" at bounding box center [863, 606] width 2 height 7
click at [876, 525] on div "Progress Bar" at bounding box center [877, 606] width 2 height 7
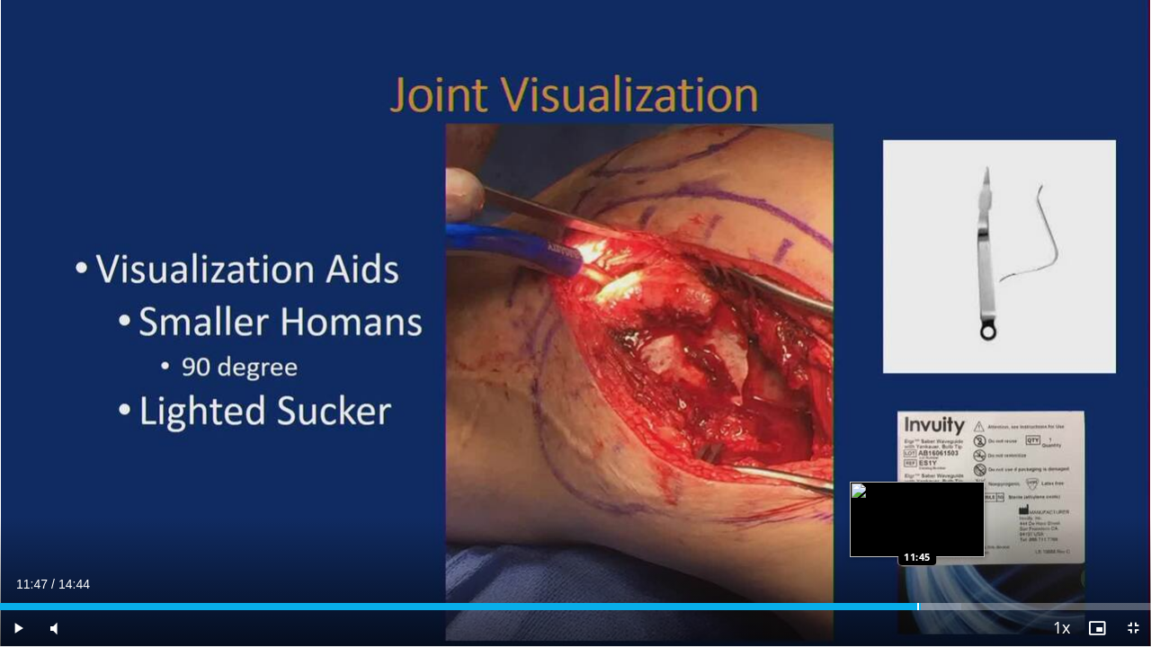
click at [920, 525] on div "Loaded : 83.50% 11:47 11:45" at bounding box center [575, 606] width 1151 height 7
click at [945, 525] on div "Progress Bar" at bounding box center [946, 606] width 2 height 7
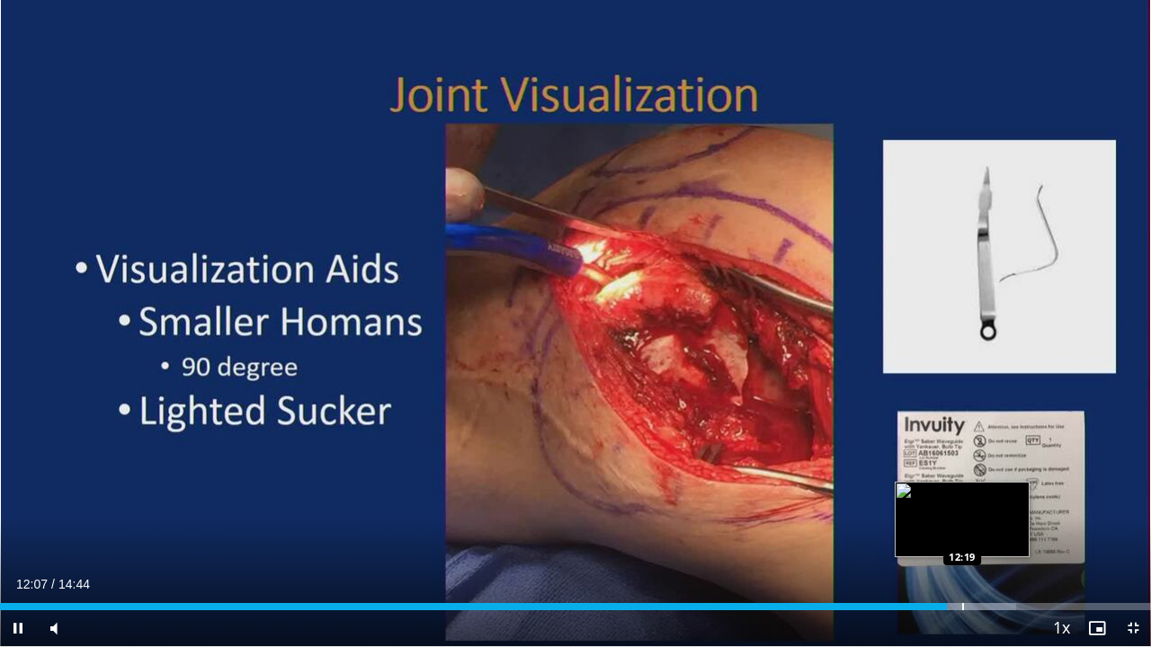
click at [962, 525] on div "Progress Bar" at bounding box center [963, 606] width 2 height 7
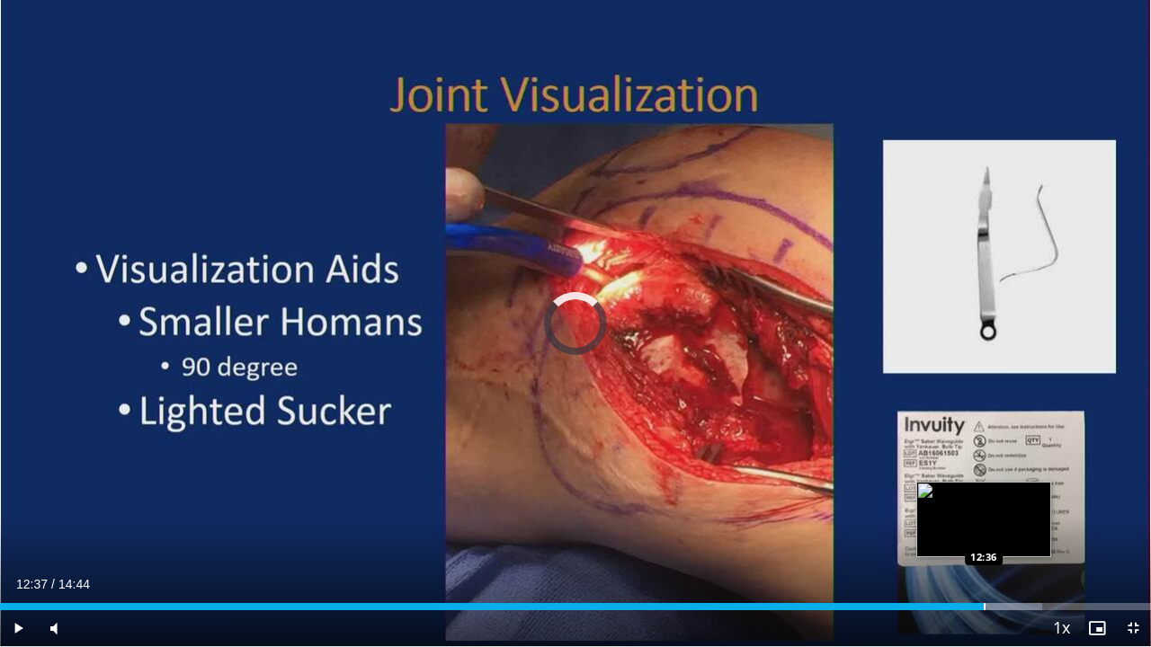
click at [985, 525] on div "Progress Bar" at bounding box center [982, 606] width 119 height 7
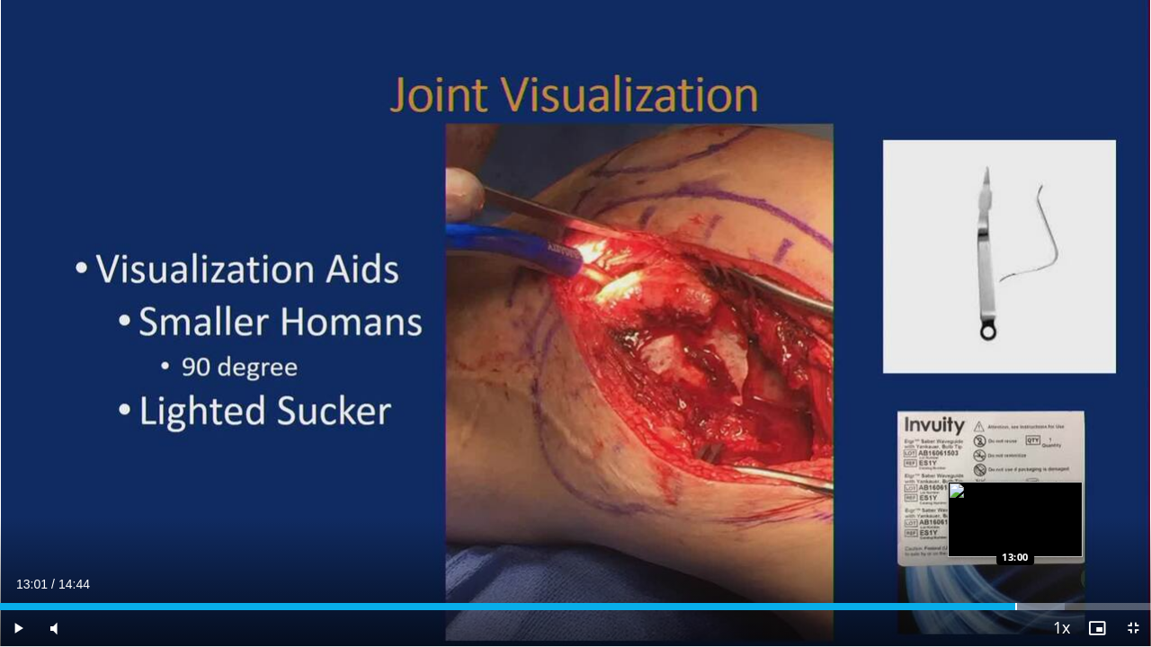
click at [1016, 525] on div "Progress Bar" at bounding box center [1016, 606] width 2 height 7
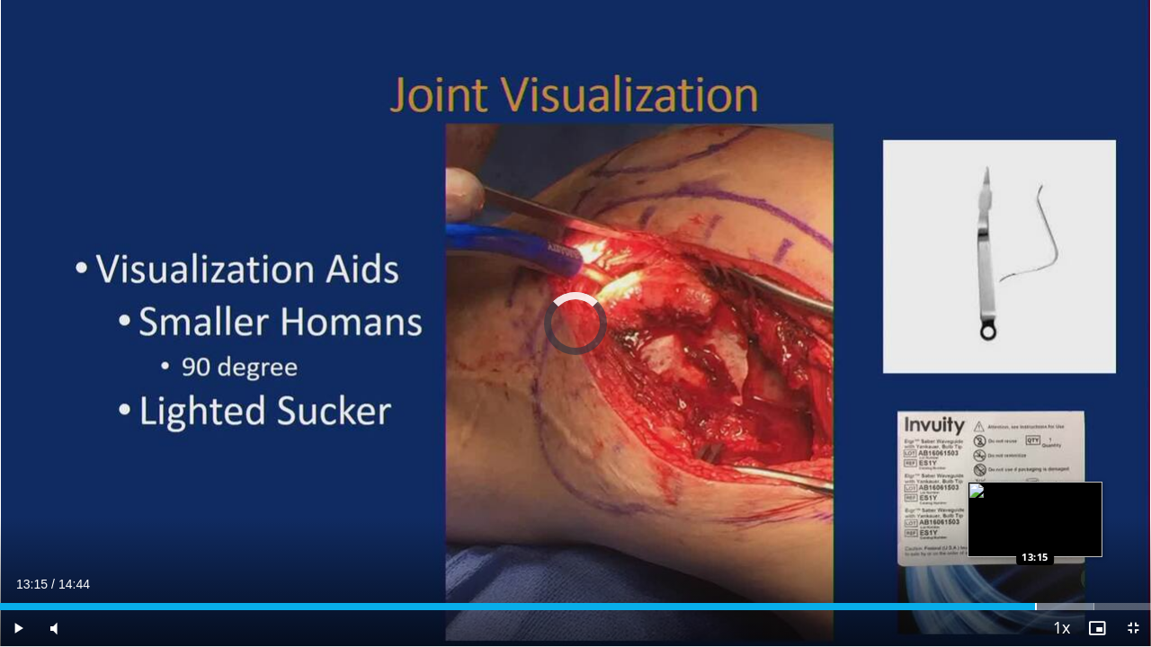
click at [1035, 525] on div "Progress Bar" at bounding box center [1036, 606] width 2 height 7
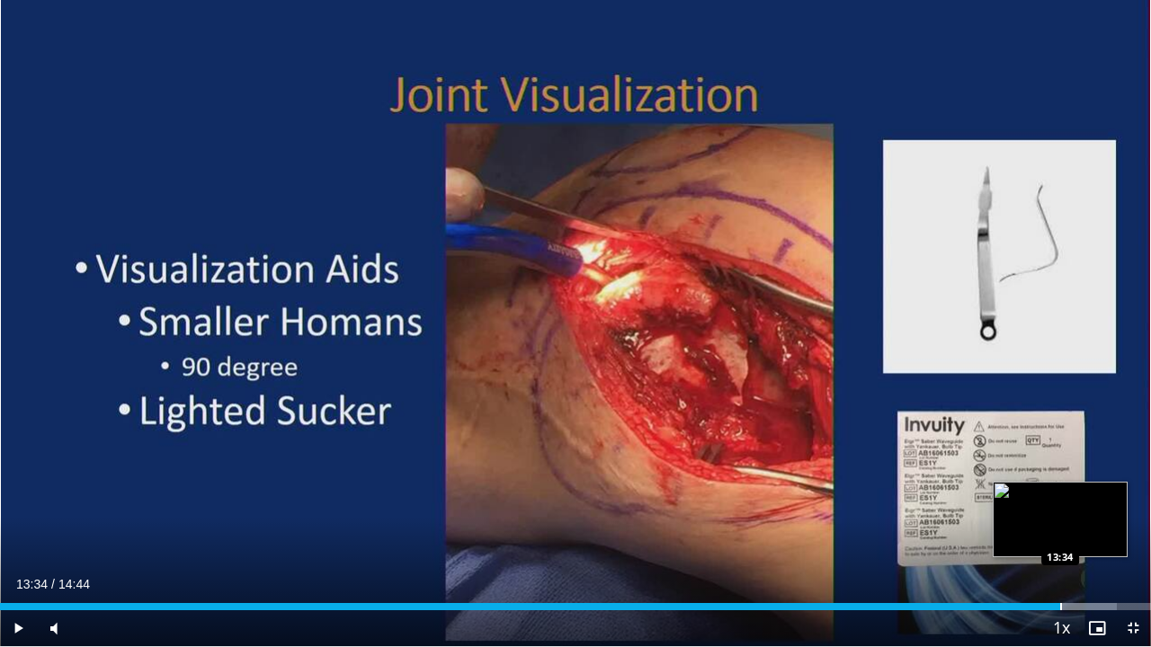
click at [1060, 525] on div "Loaded : 97.05% 13:16 13:34" at bounding box center [575, 601] width 1151 height 17
click at [1095, 525] on div "Loaded : 99.30% 14:01 14:01" at bounding box center [575, 601] width 1151 height 17
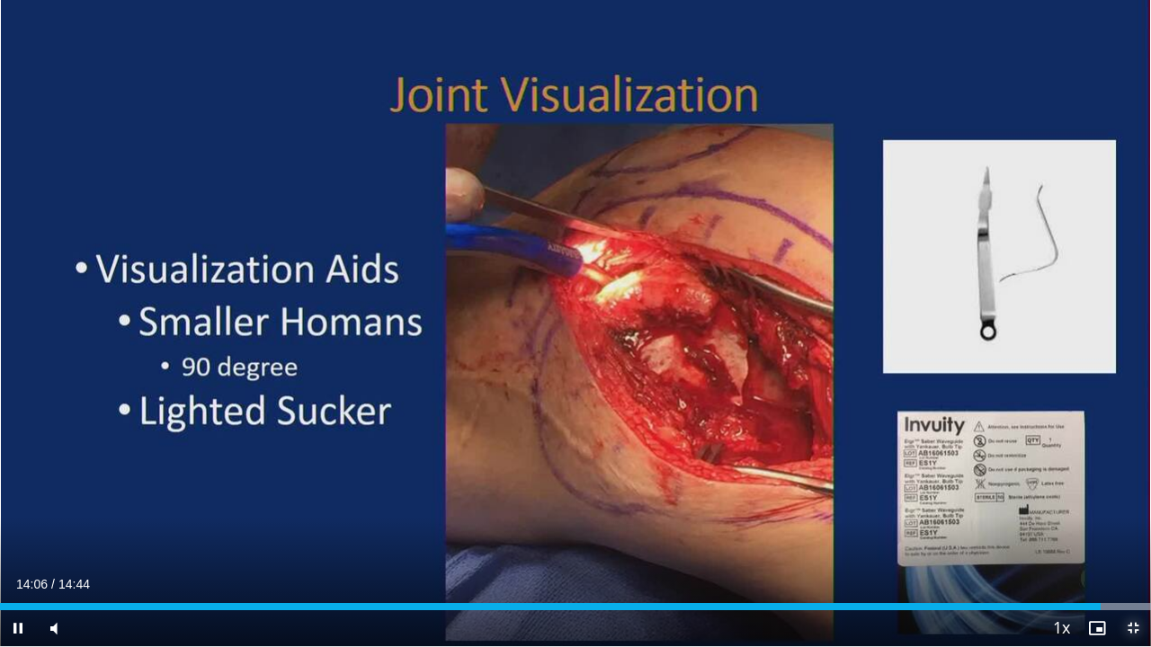
click at [1130, 525] on span "Video Player" at bounding box center [1133, 629] width 36 height 36
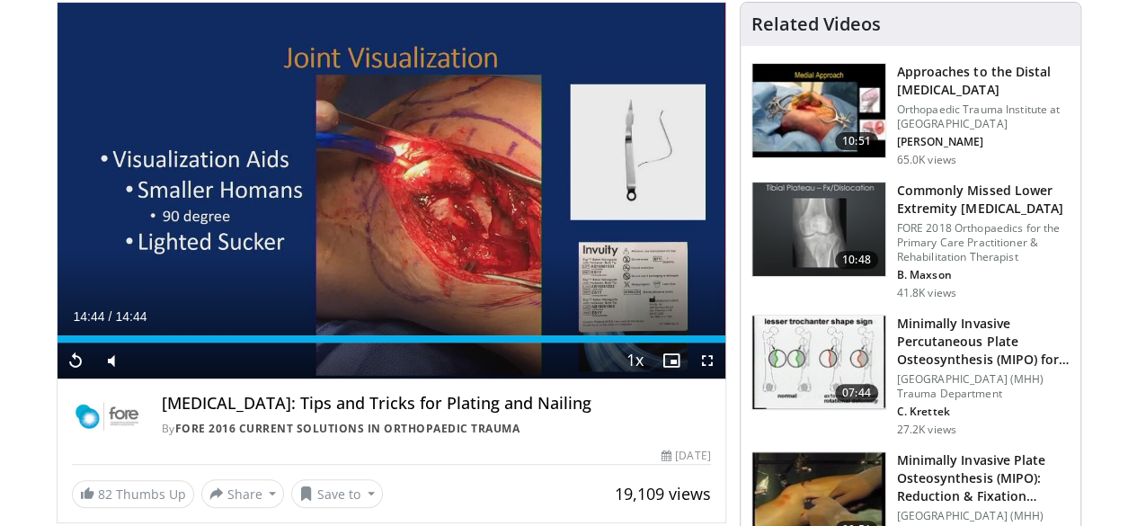
scroll to position [640, 0]
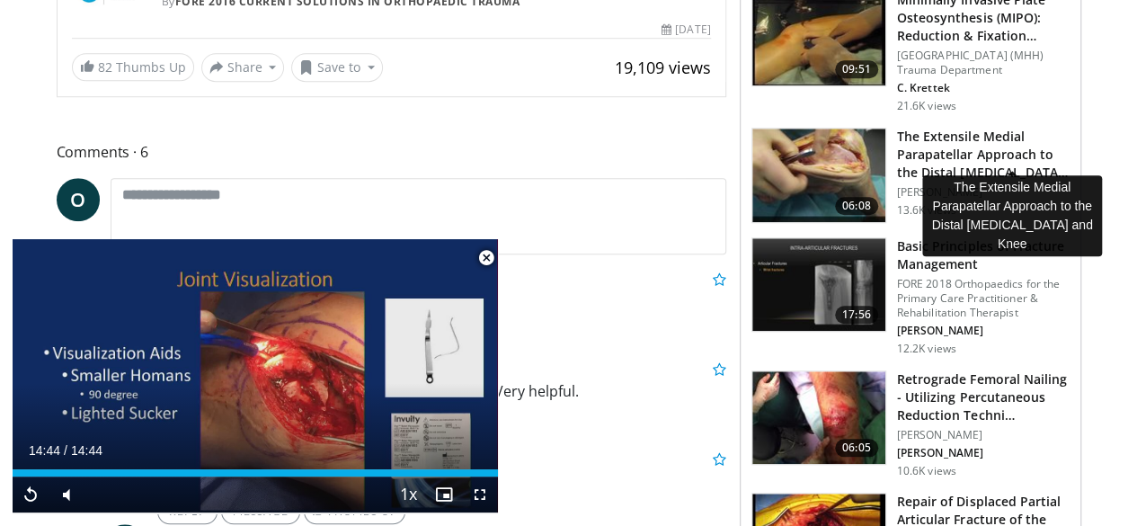
click at [966, 138] on h3 "The Extensile Medial Parapatellar Approach to the Distal [MEDICAL_DATA] and K…" at bounding box center [983, 155] width 173 height 54
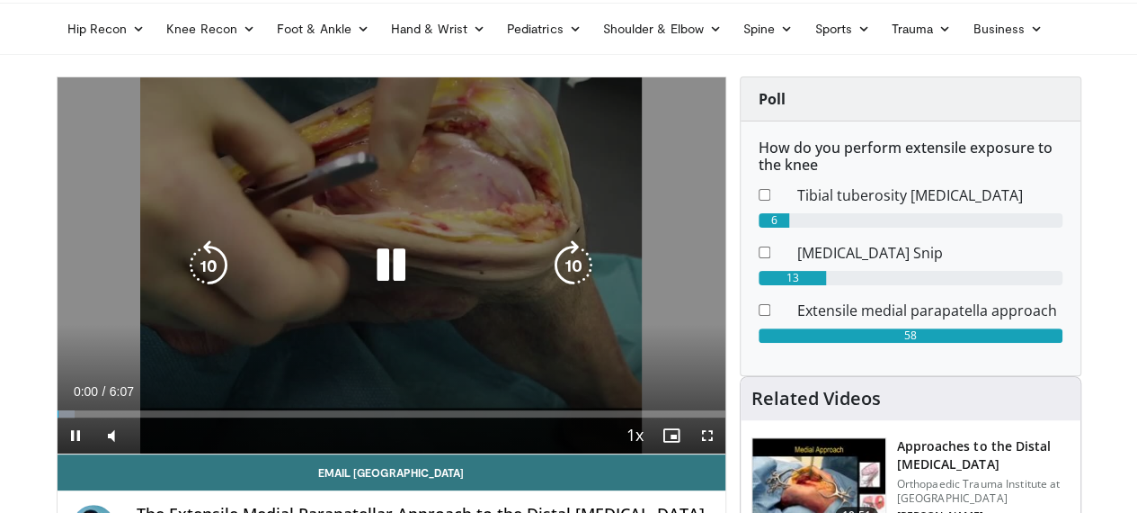
scroll to position [106, 0]
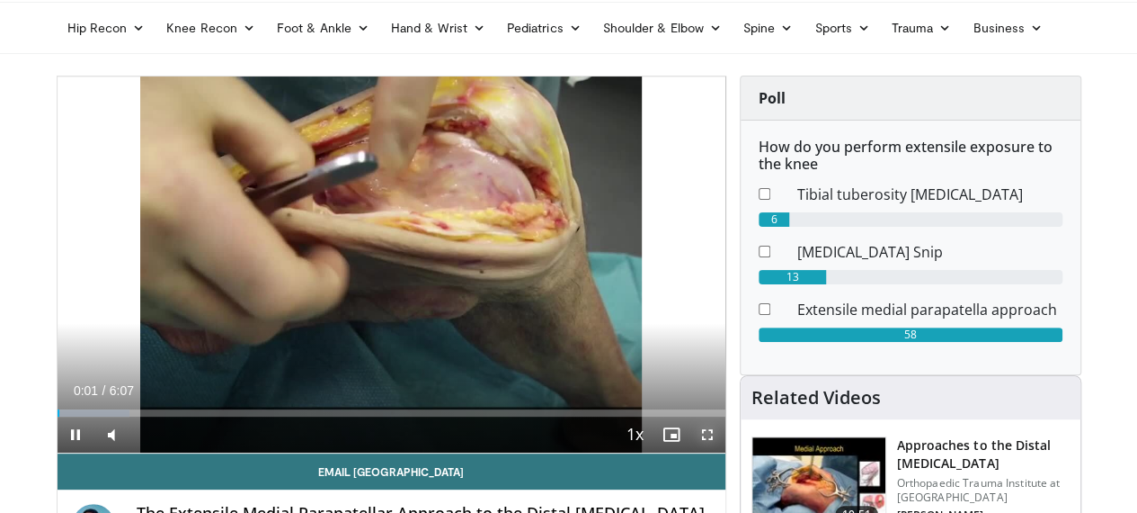
click at [724, 452] on span "Video Player" at bounding box center [708, 434] width 36 height 36
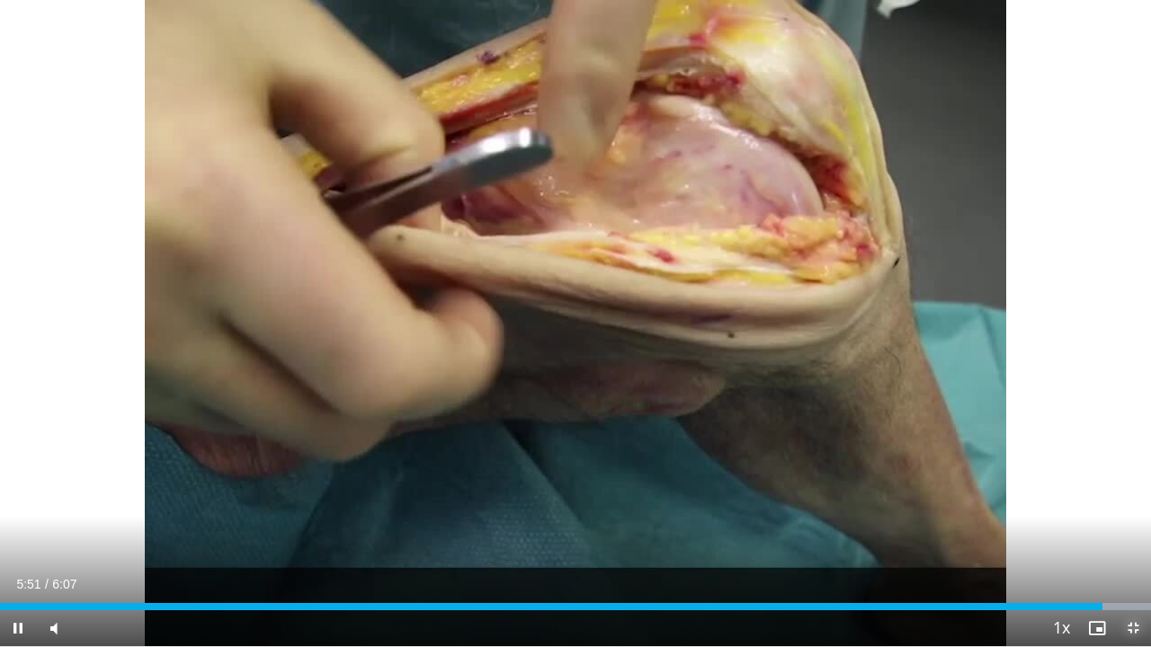
click at [1135, 512] on span "Video Player" at bounding box center [1133, 629] width 36 height 36
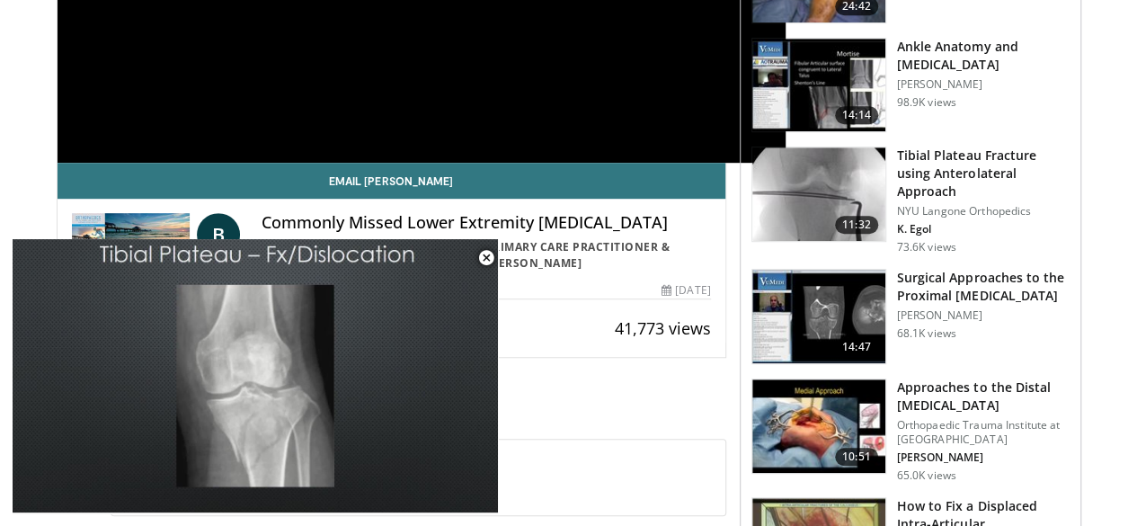
scroll to position [432, 0]
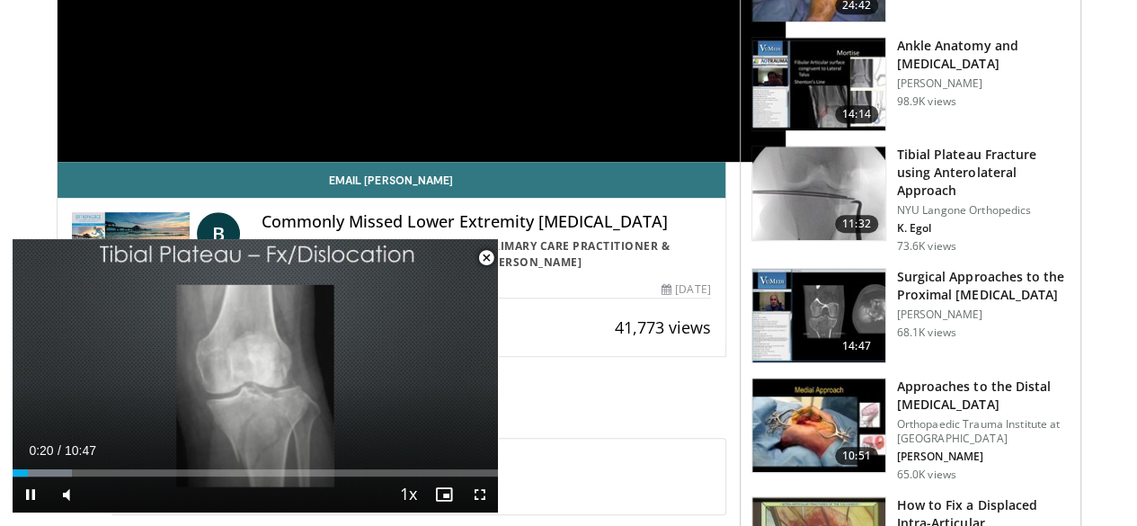
click at [481, 263] on span "Video Player" at bounding box center [486, 258] width 36 height 36
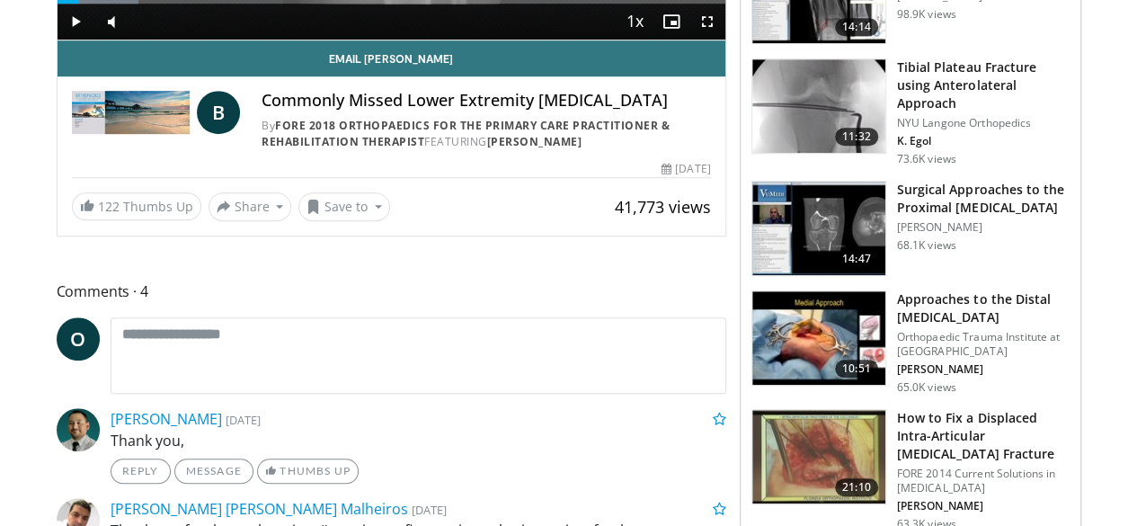
scroll to position [568, 0]
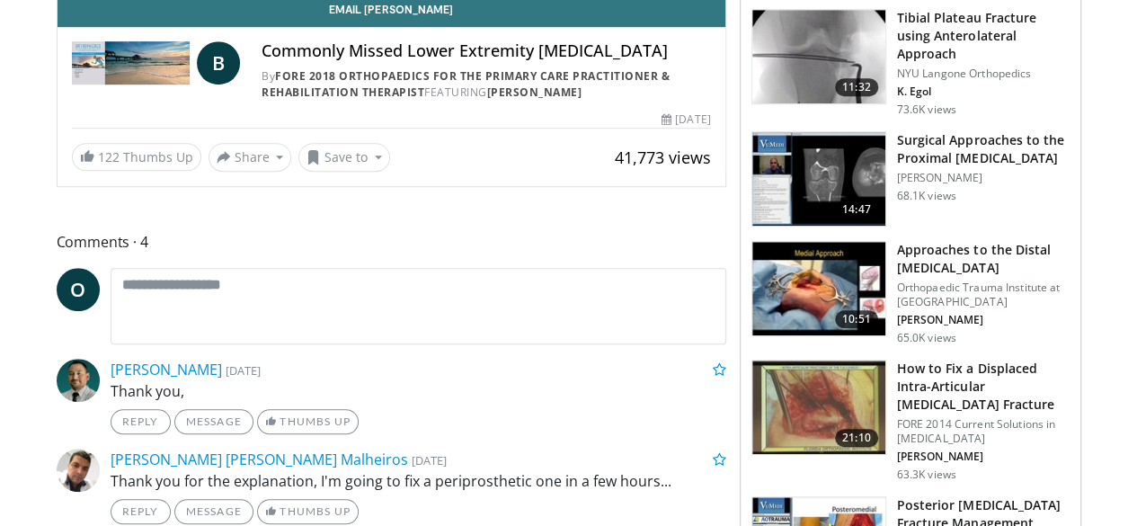
click at [829, 253] on img at bounding box center [819, 289] width 133 height 94
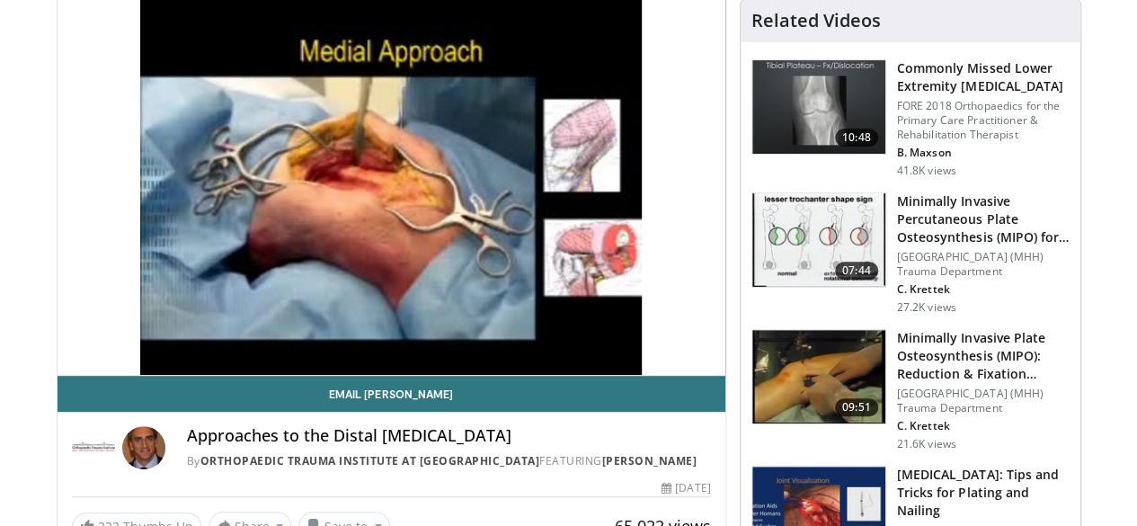
scroll to position [184, 0]
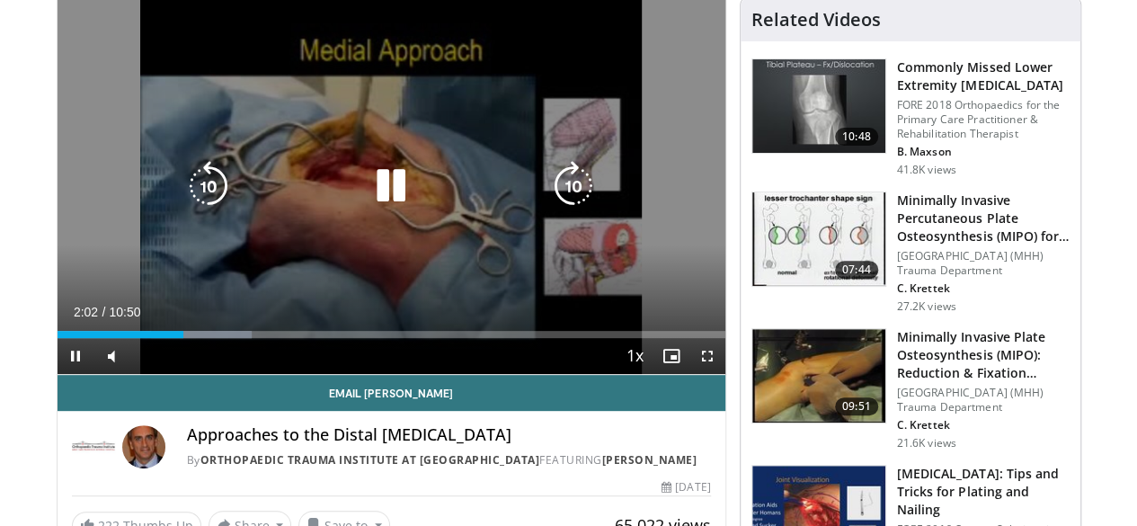
click at [371, 197] on icon "Video Player" at bounding box center [391, 186] width 50 height 50
